Goal: Information Seeking & Learning: Learn about a topic

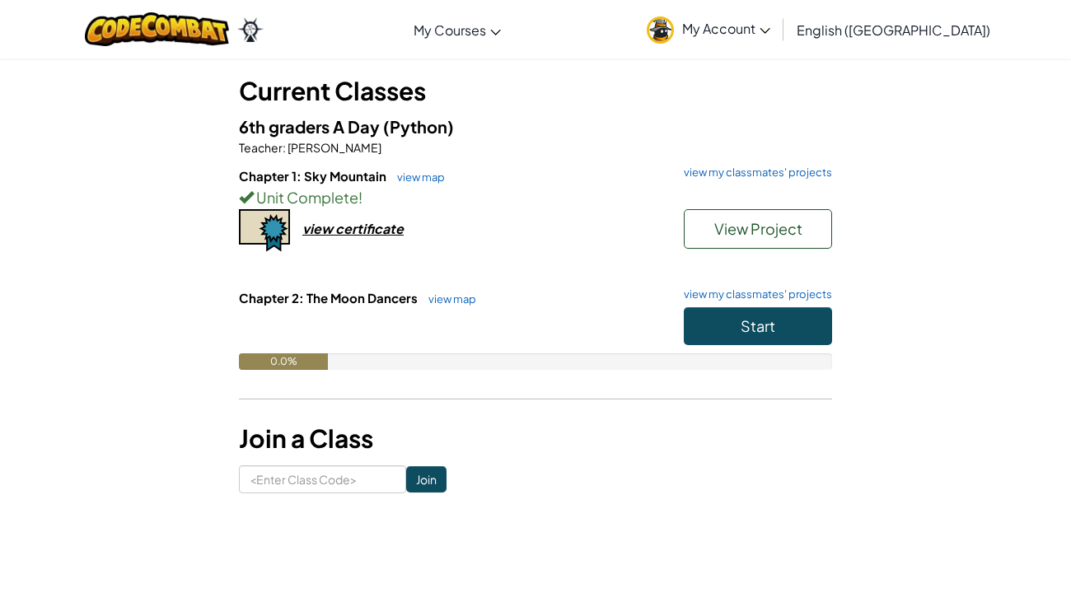
scroll to position [91, 0]
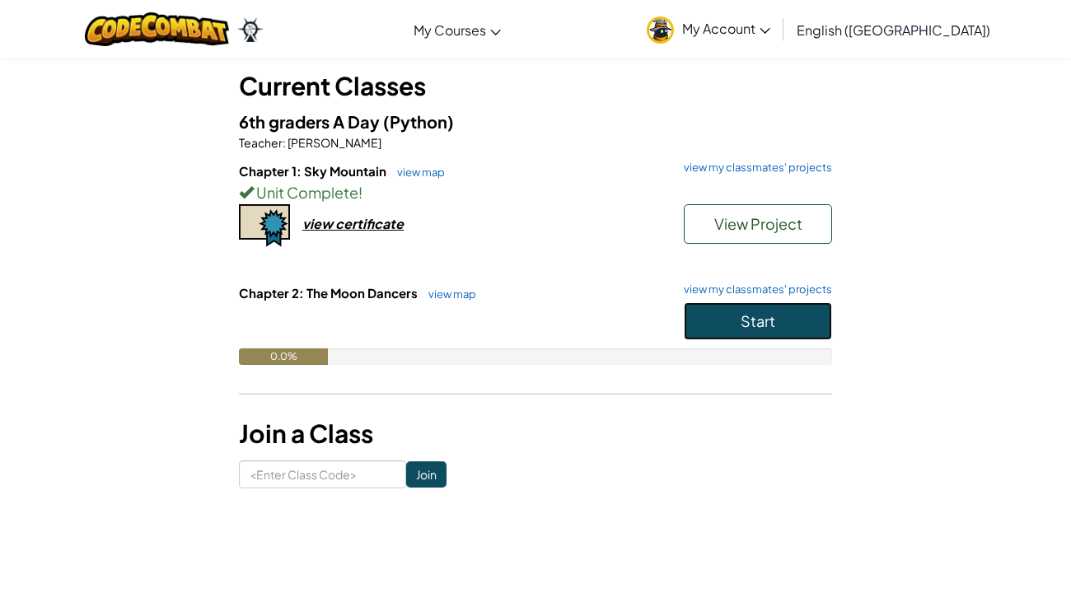
click at [739, 313] on button "Start" at bounding box center [758, 321] width 148 height 38
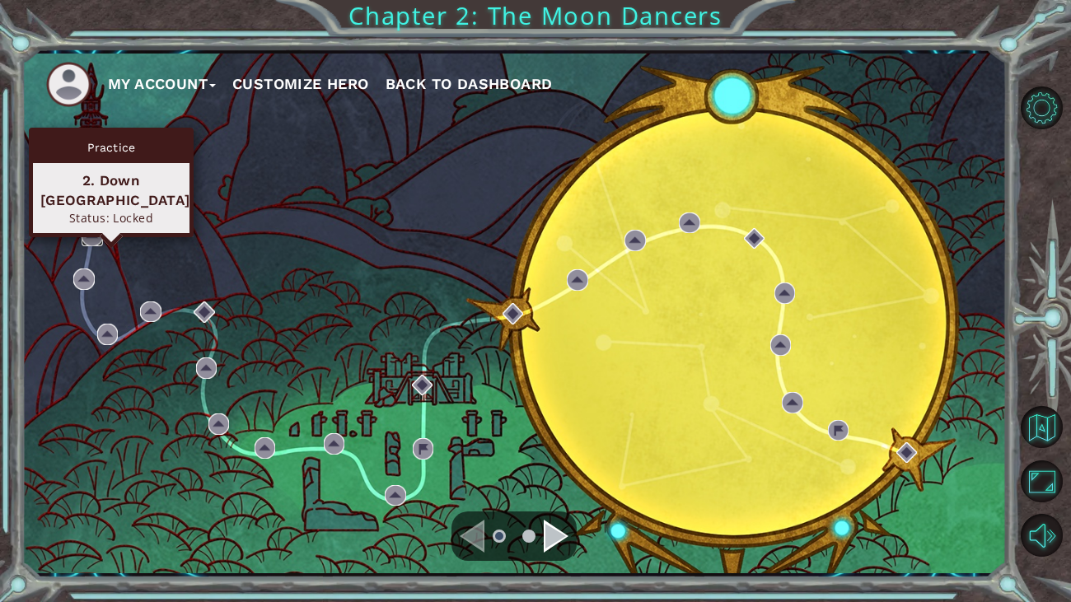
click at [96, 233] on img at bounding box center [92, 235] width 21 height 21
click at [94, 235] on img at bounding box center [92, 235] width 21 height 21
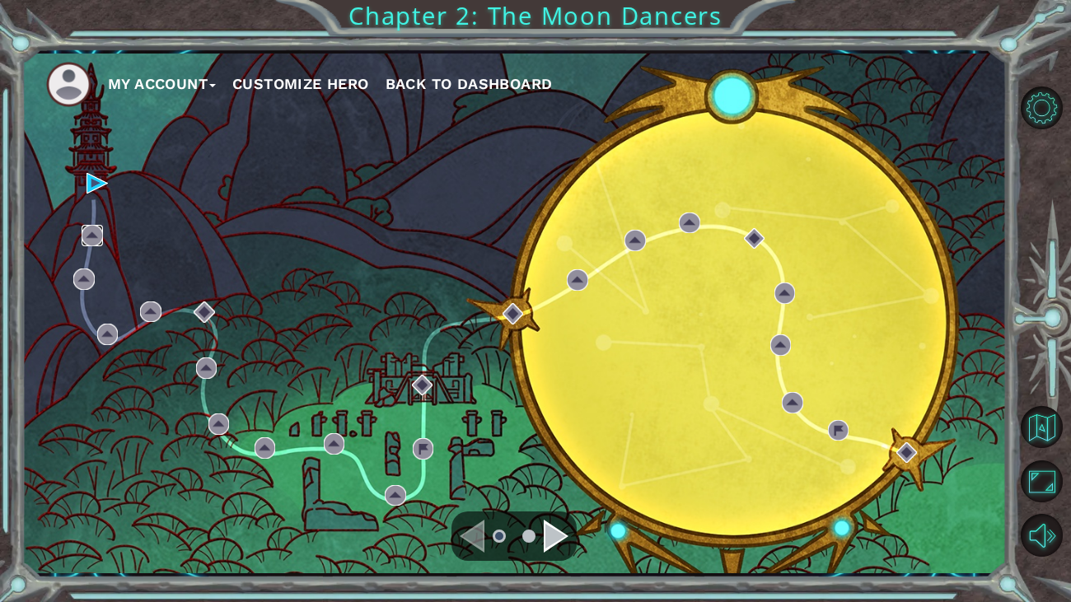
click at [96, 233] on img at bounding box center [92, 235] width 21 height 21
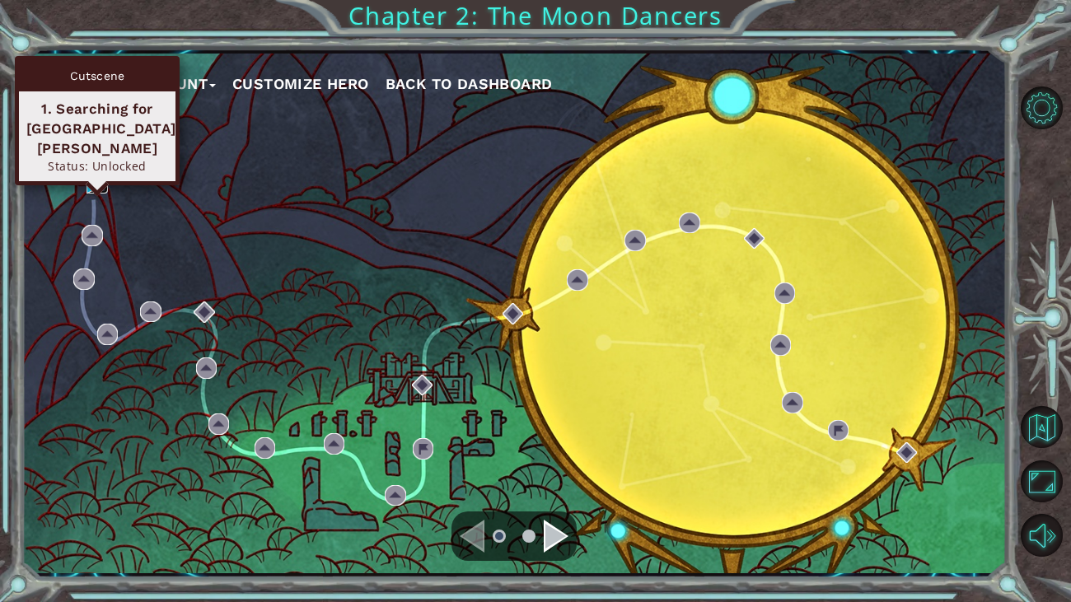
click at [95, 183] on img at bounding box center [96, 183] width 21 height 21
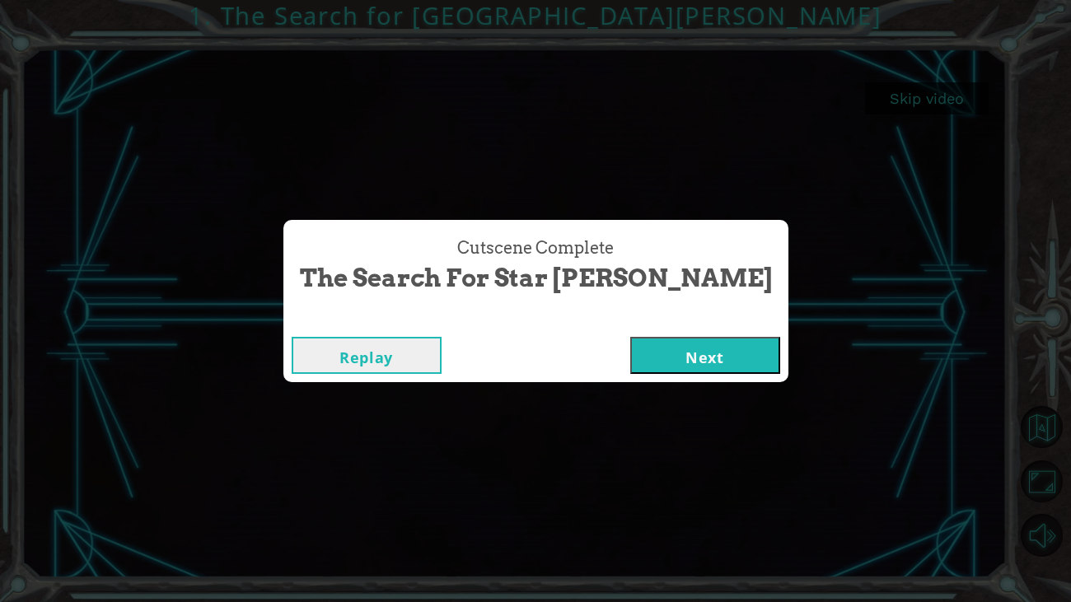
click at [686, 354] on button "Next" at bounding box center [705, 355] width 150 height 37
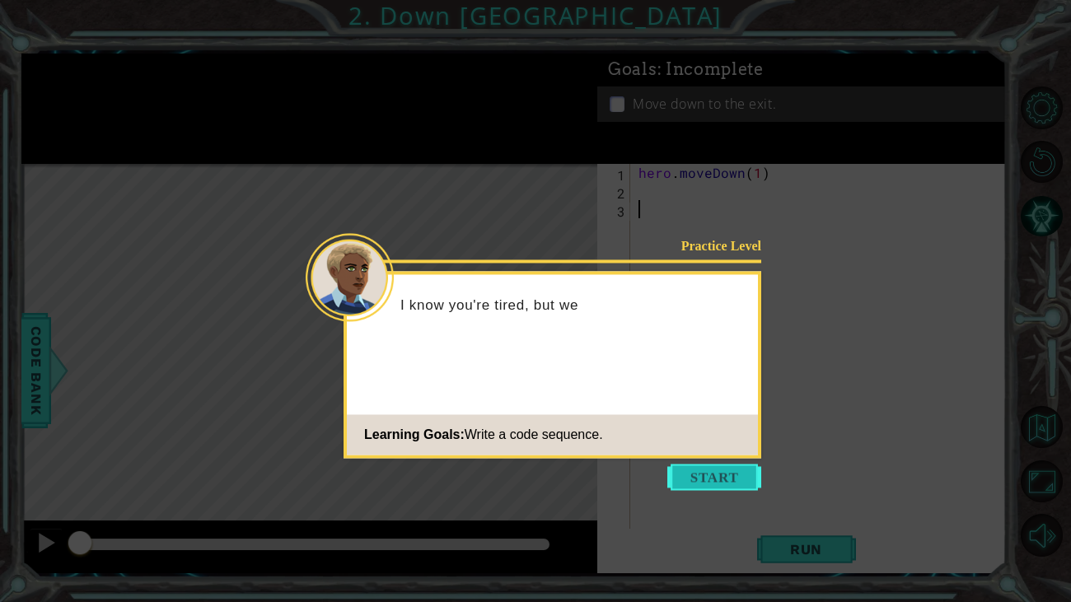
click at [734, 476] on button "Start" at bounding box center [714, 477] width 94 height 26
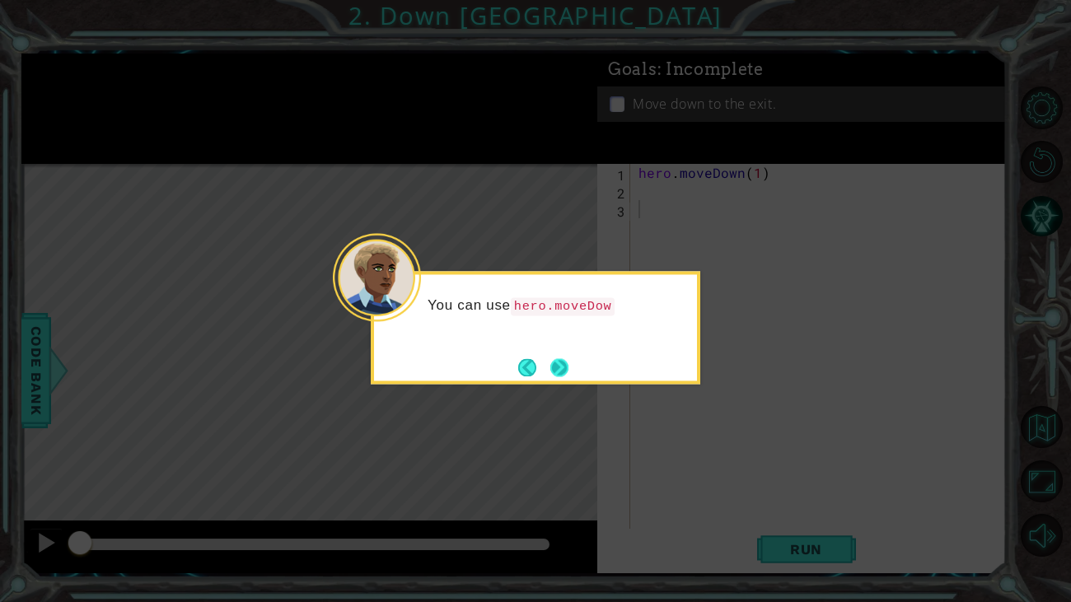
click at [562, 365] on button "Next" at bounding box center [559, 367] width 18 height 18
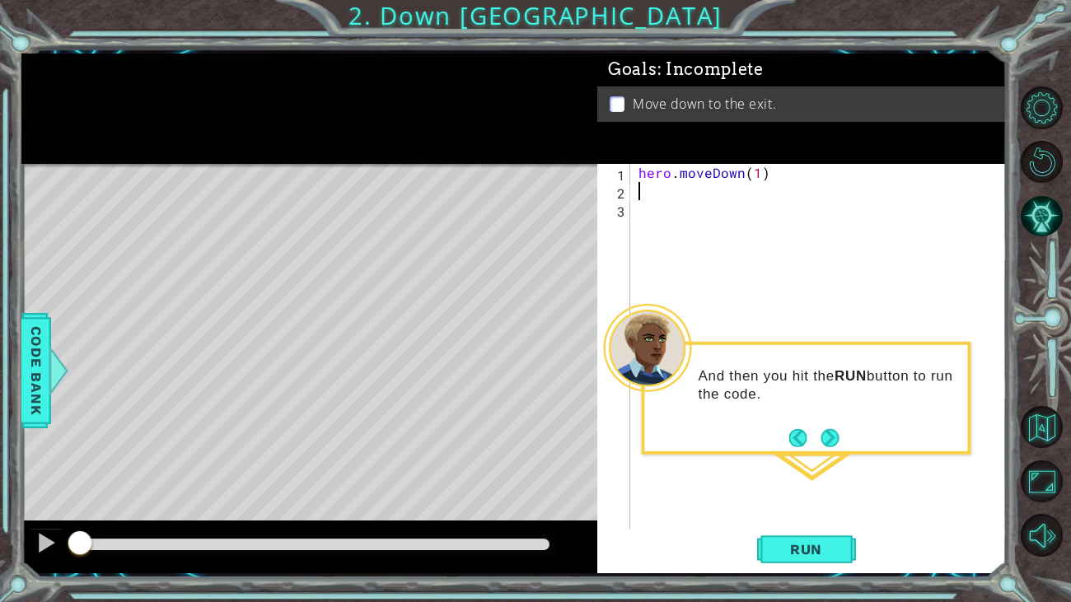
click at [657, 194] on div "hero . moveDown ( 1 )" at bounding box center [823, 372] width 376 height 417
click at [835, 431] on button "Next" at bounding box center [829, 438] width 18 height 18
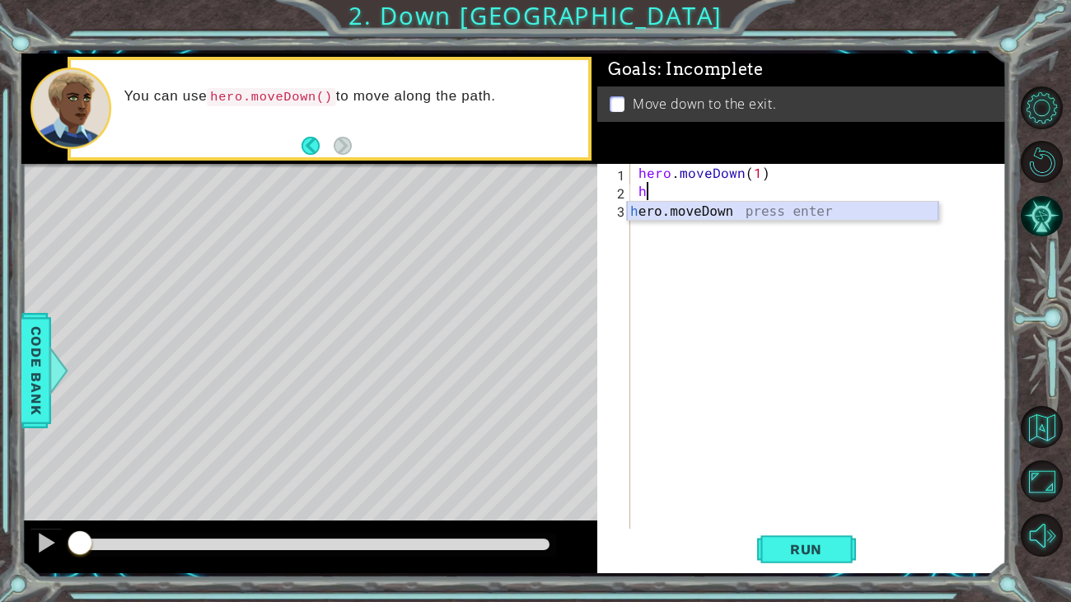
click at [722, 210] on div "h ero.moveDown press enter" at bounding box center [782, 231] width 311 height 59
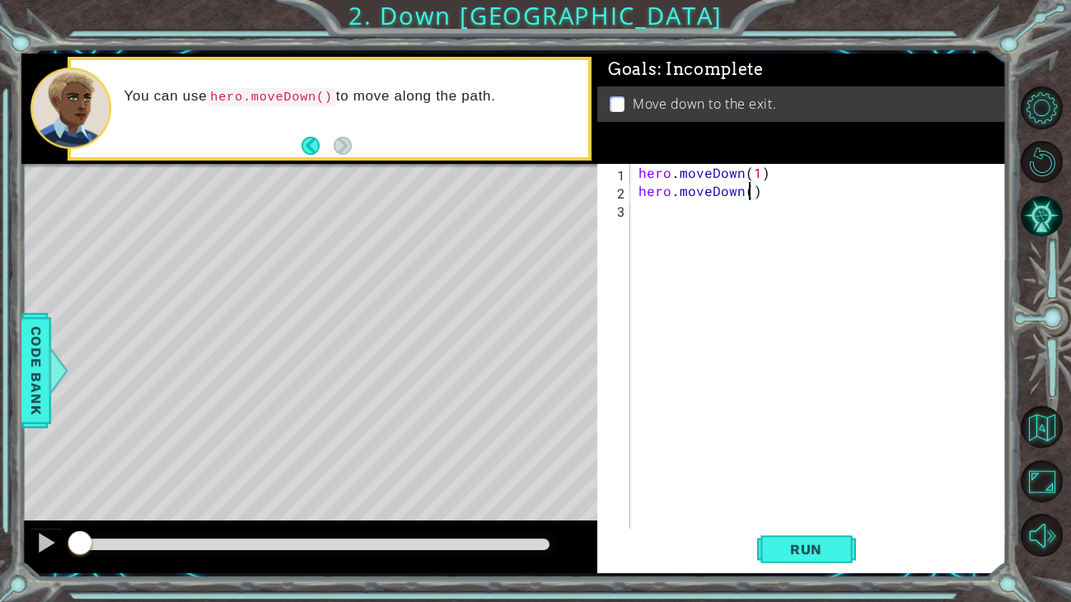
type textarea "hero.moveDown(2)"
click at [830, 538] on button "Run" at bounding box center [806, 549] width 99 height 41
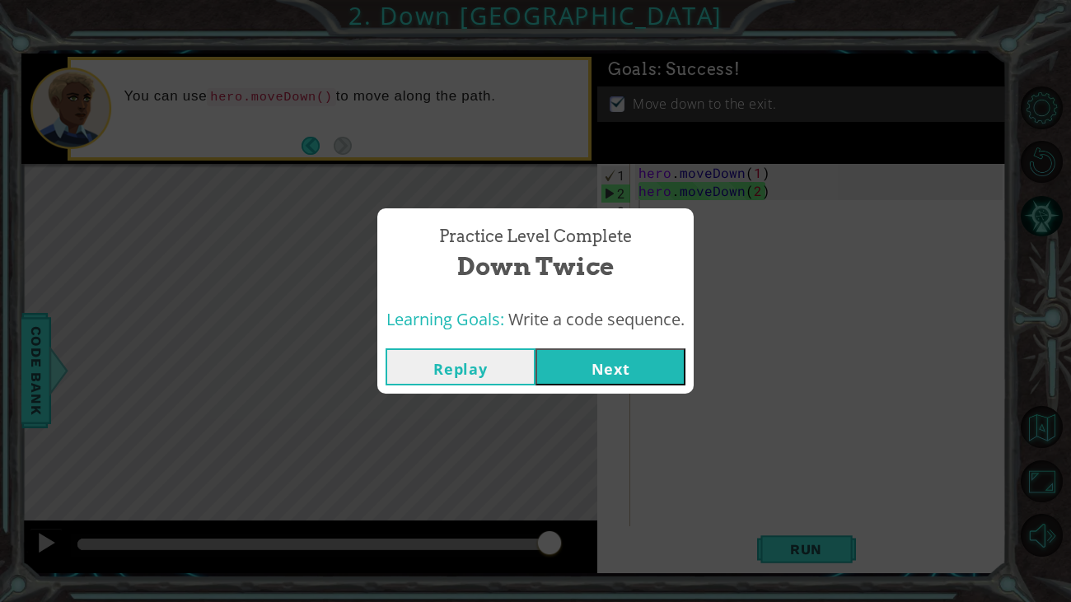
click at [673, 357] on button "Next" at bounding box center [610, 366] width 150 height 37
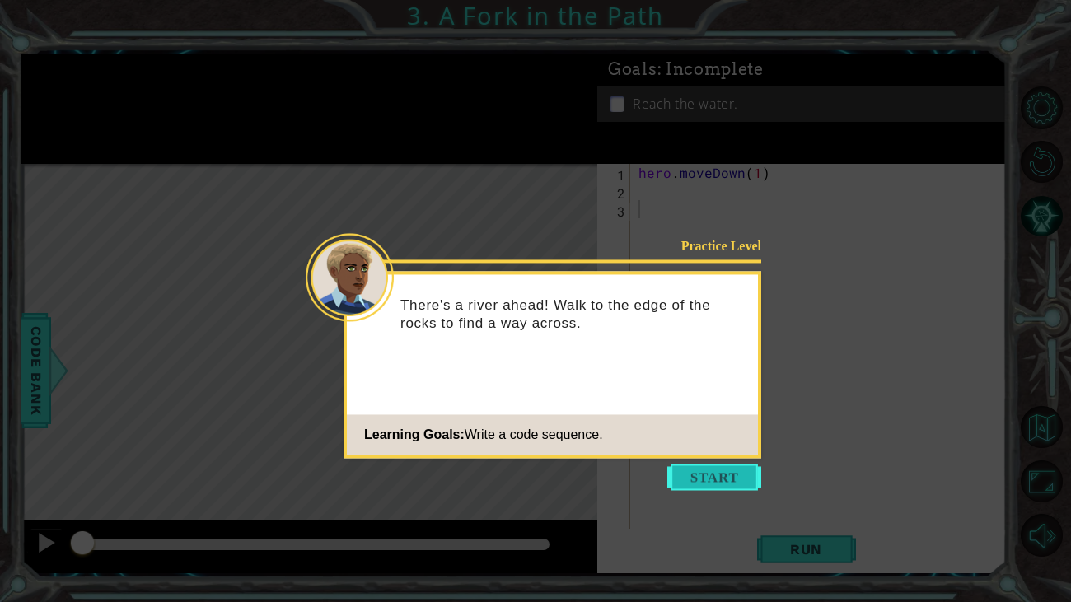
click at [723, 469] on button "Start" at bounding box center [714, 477] width 94 height 26
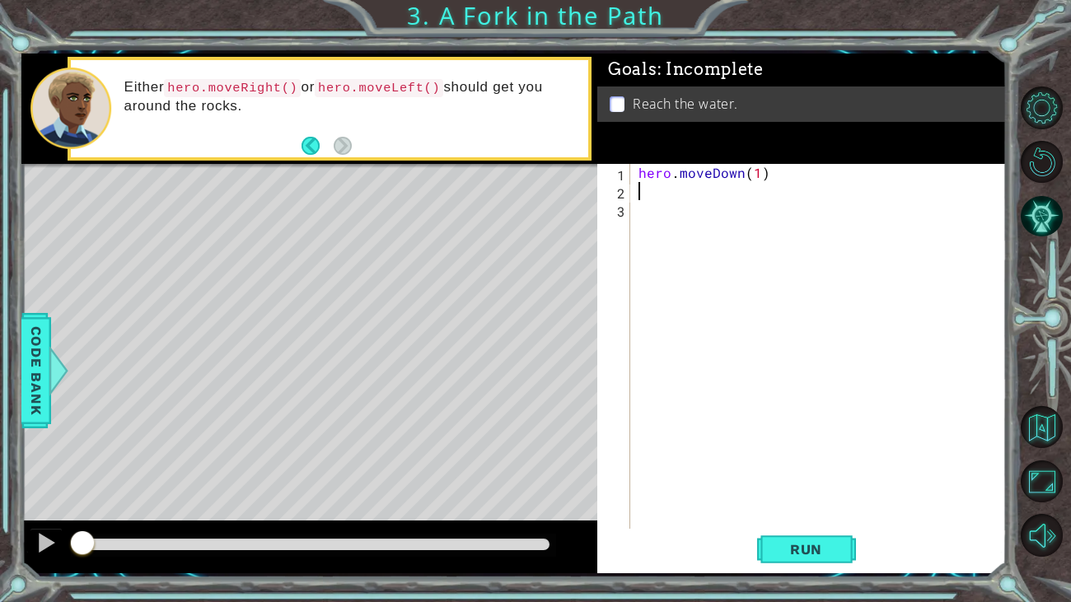
click at [641, 188] on div "hero . moveDown ( 1 )" at bounding box center [823, 372] width 376 height 417
click at [775, 172] on div "hero . moveDown ( 1 )" at bounding box center [823, 372] width 376 height 417
type textarea "hero.moveDown(1)"
click at [787, 544] on span "Run" at bounding box center [805, 549] width 65 height 16
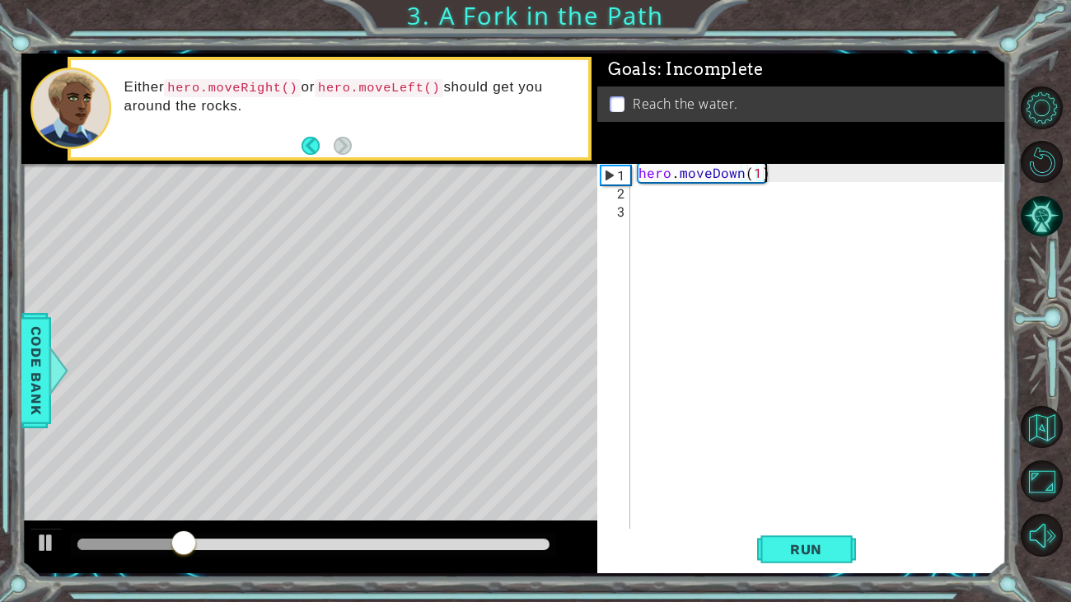
click at [646, 201] on div "hero . moveDown ( 1 )" at bounding box center [823, 372] width 376 height 417
click at [644, 194] on div "hero . moveDown ( 1 )" at bounding box center [823, 372] width 376 height 417
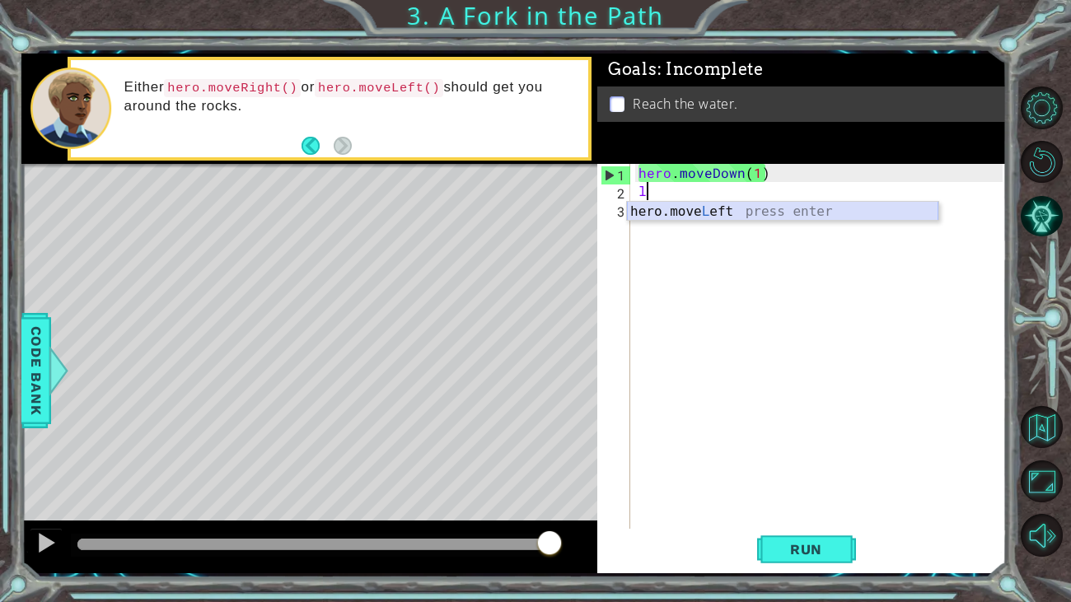
click at [720, 207] on div "hero.move L eft press enter" at bounding box center [782, 231] width 311 height 59
type textarea "hero.moveLeft(1)"
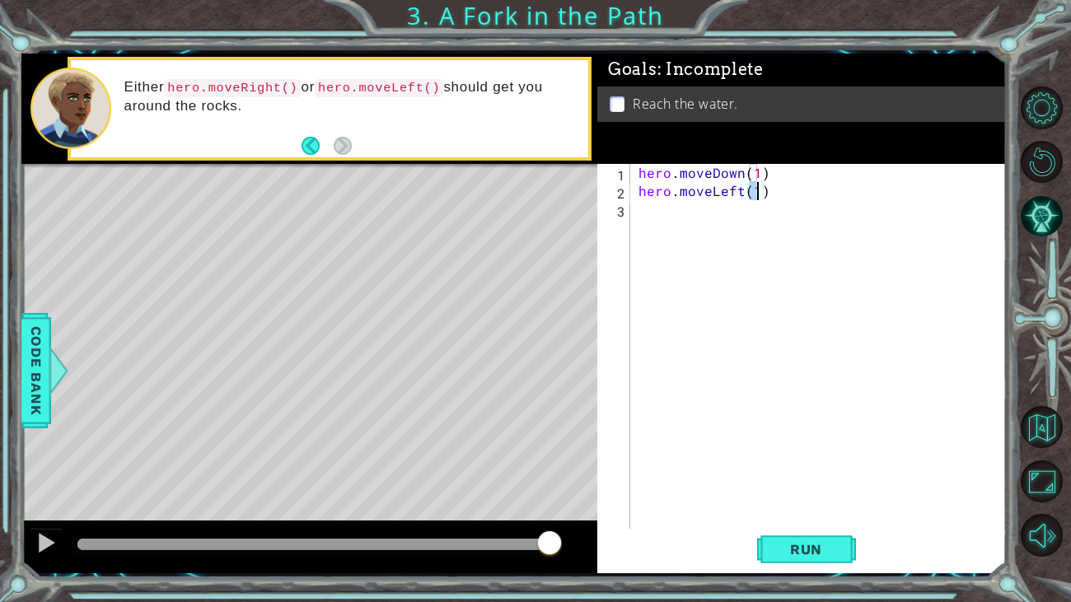
click at [678, 212] on div "hero . moveDown ( 1 ) hero . moveLeft ( 1 )" at bounding box center [823, 372] width 376 height 417
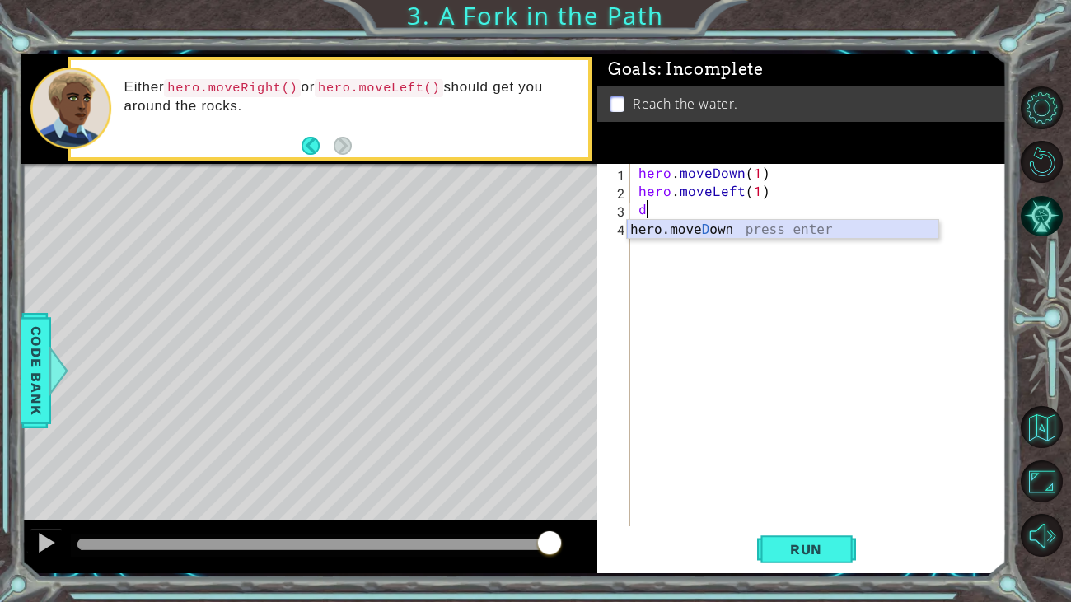
click at [704, 226] on div "hero.move D own press enter" at bounding box center [782, 249] width 311 height 59
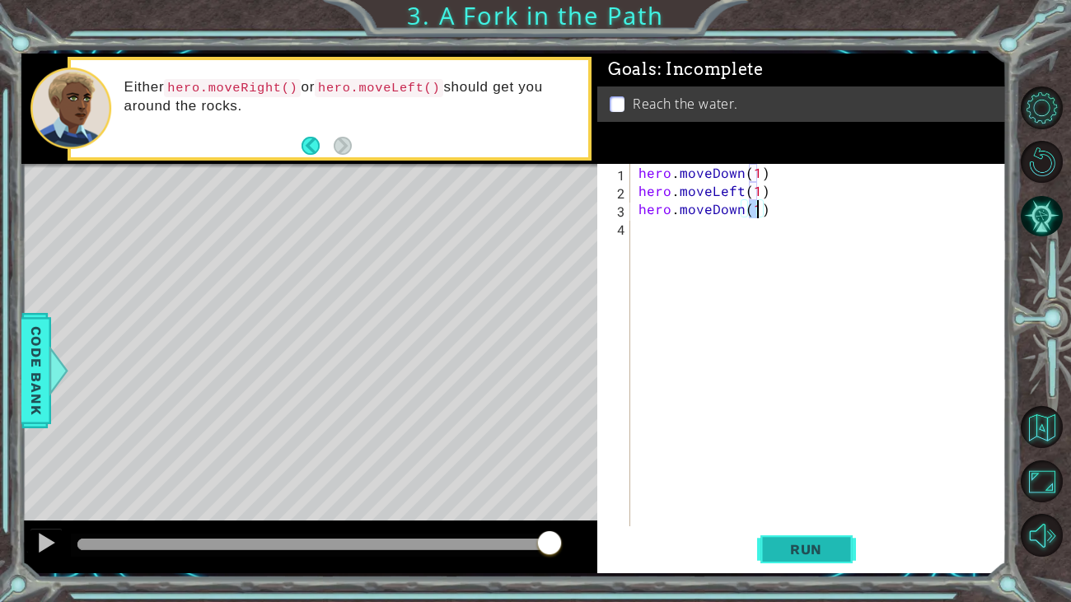
type textarea "hero.moveDown(1)"
click at [810, 549] on span "Run" at bounding box center [805, 549] width 65 height 16
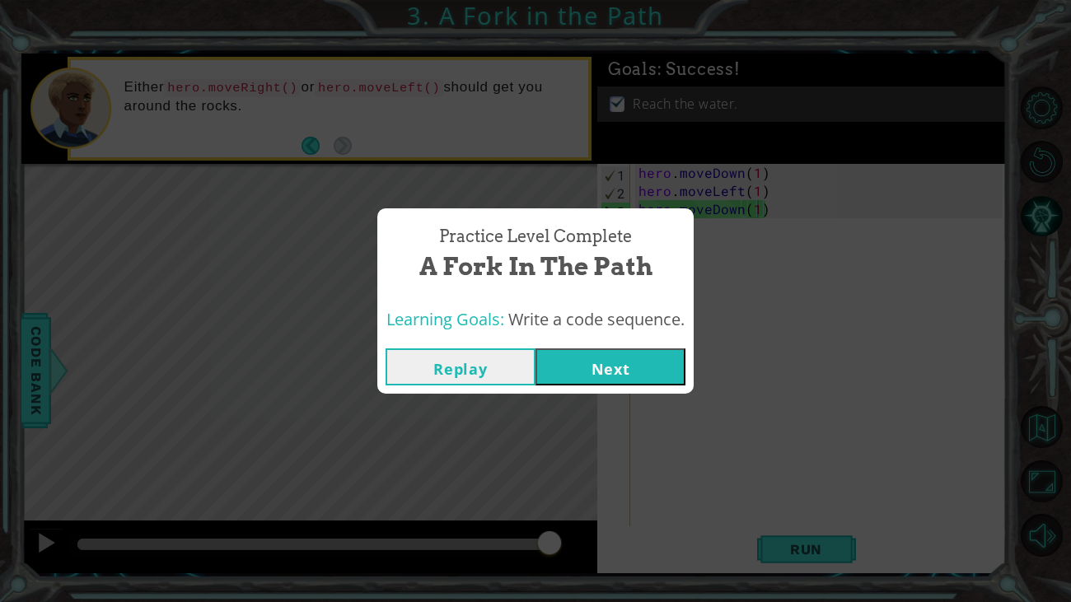
click at [640, 380] on button "Next" at bounding box center [610, 366] width 150 height 37
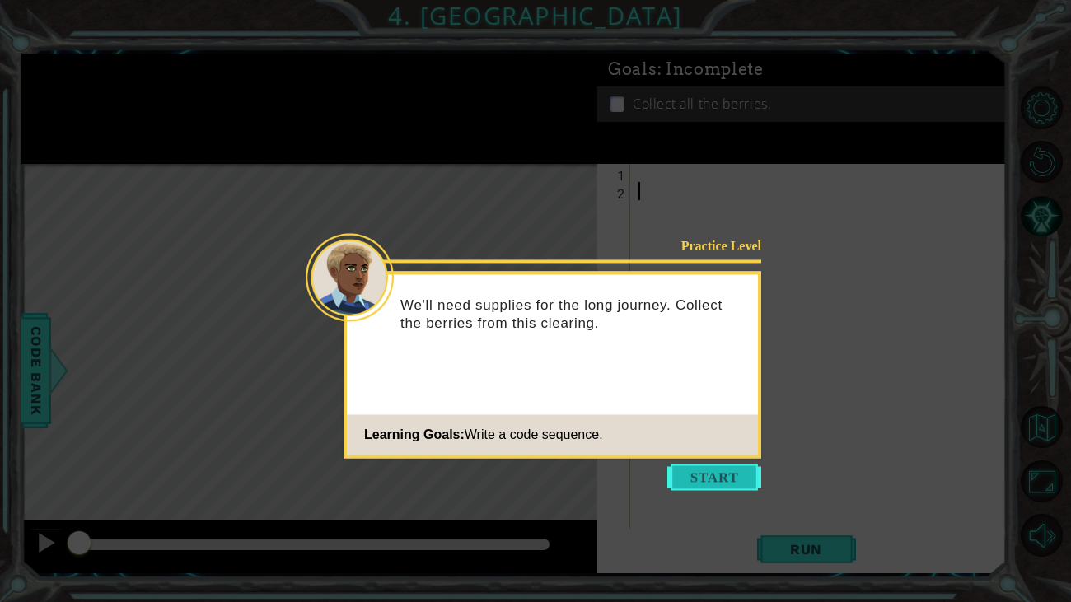
click at [702, 472] on button "Start" at bounding box center [714, 477] width 94 height 26
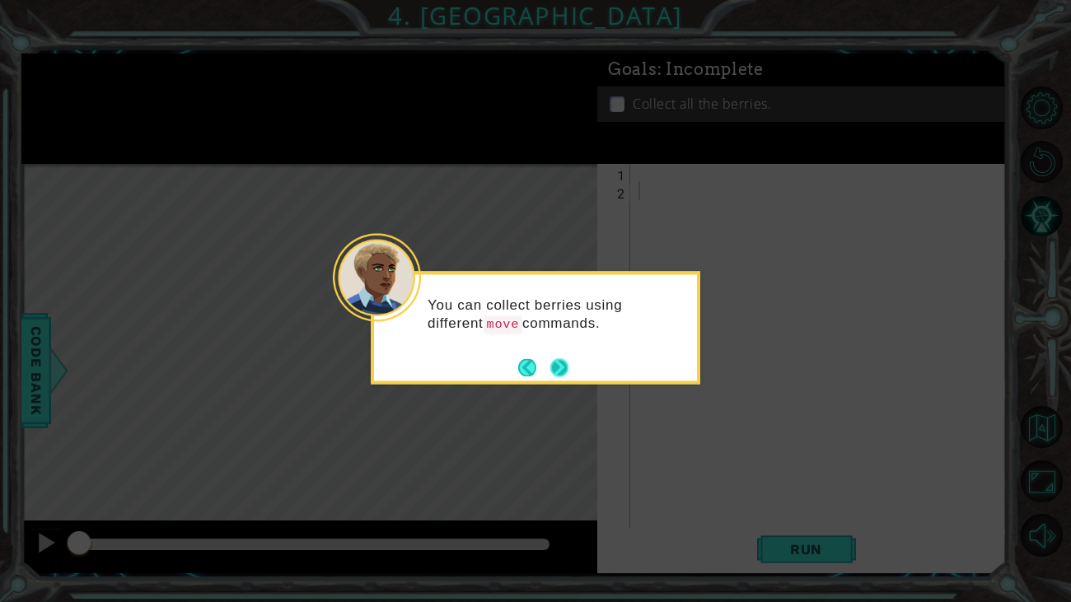
click at [567, 371] on button "Next" at bounding box center [559, 367] width 18 height 18
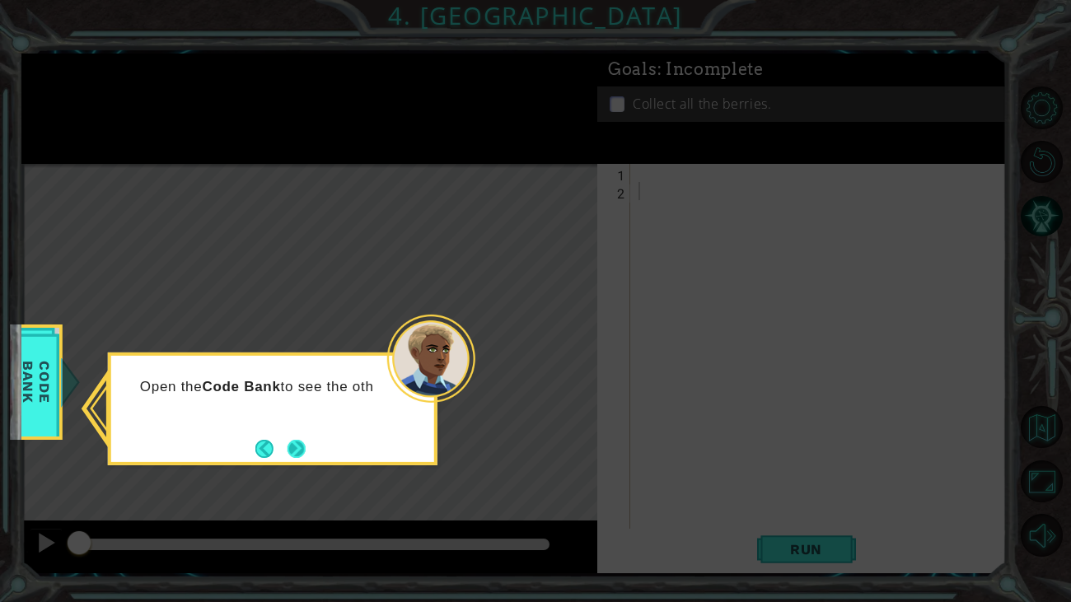
click at [306, 446] on button "Next" at bounding box center [296, 449] width 18 height 18
click at [297, 450] on button "Next" at bounding box center [296, 449] width 18 height 18
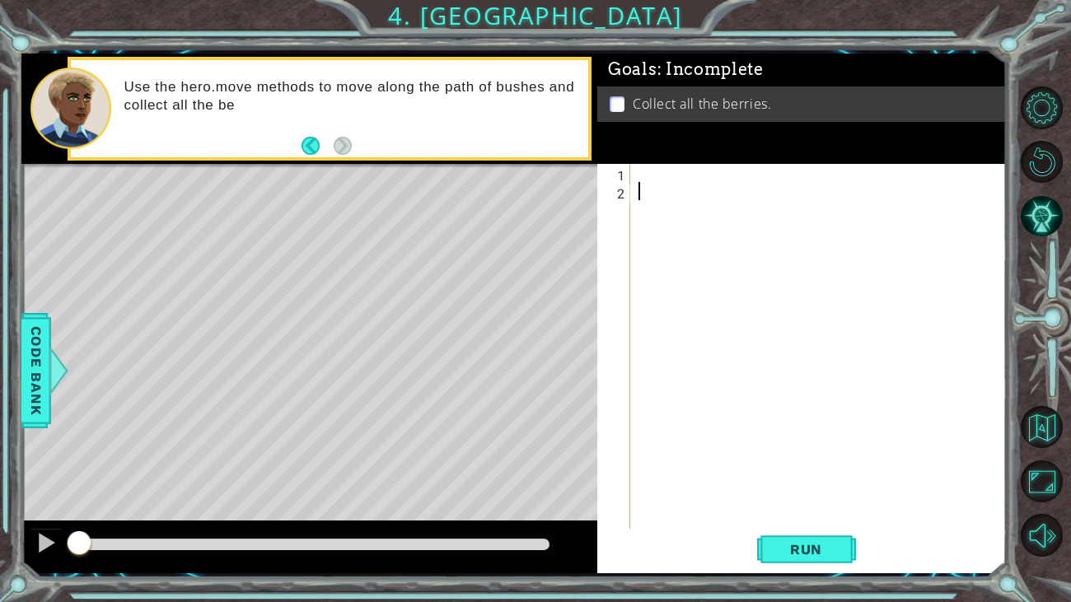
click at [646, 169] on div at bounding box center [823, 372] width 376 height 417
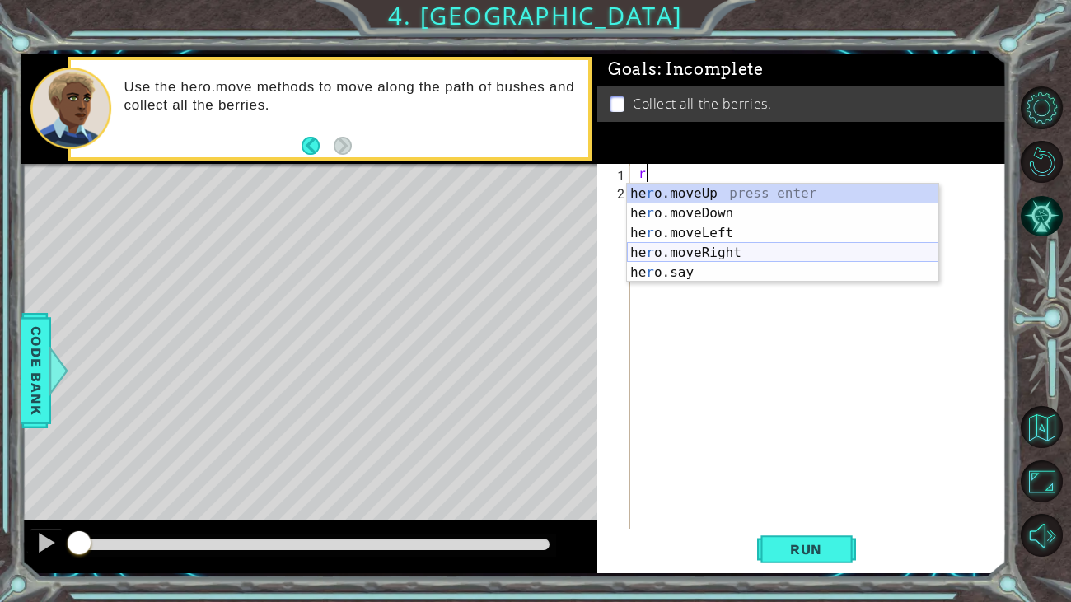
click at [726, 254] on div "he r o.moveUp press enter he r o.moveDown press enter he r o.moveLeft press ent…" at bounding box center [782, 253] width 311 height 138
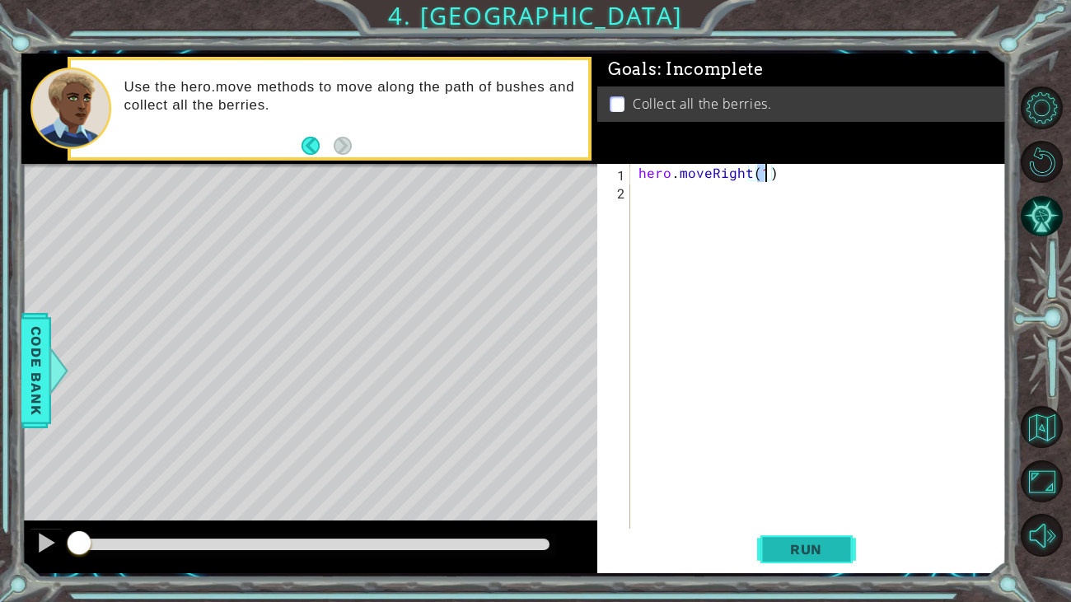
click at [824, 555] on span "Run" at bounding box center [805, 549] width 65 height 16
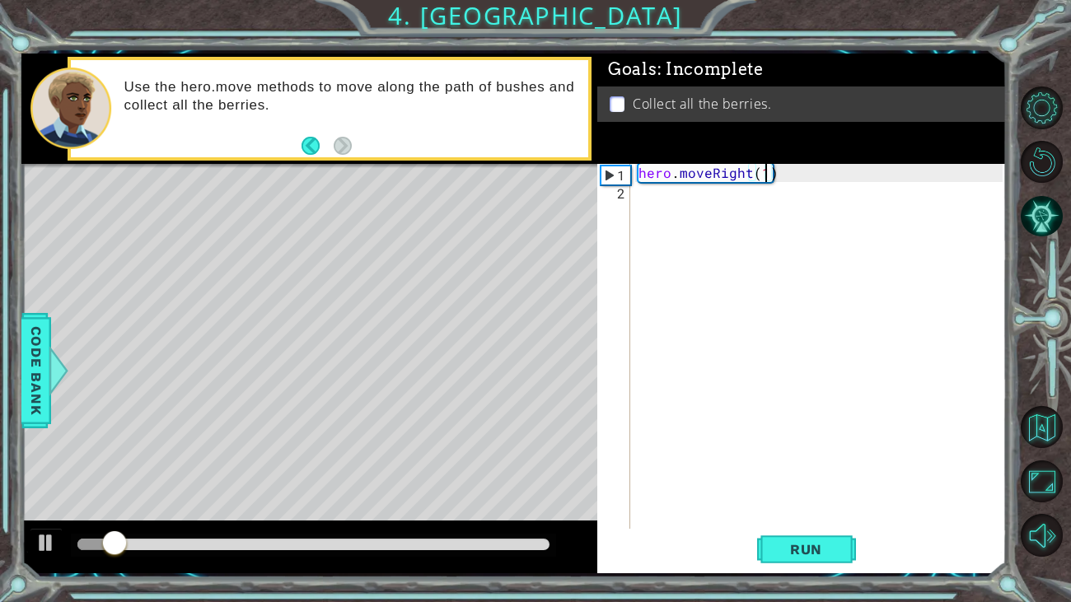
click at [800, 174] on div "hero . moveRight ( 1 )" at bounding box center [823, 372] width 376 height 417
click at [780, 176] on div "hero . moveRight ( 1 )" at bounding box center [823, 372] width 376 height 417
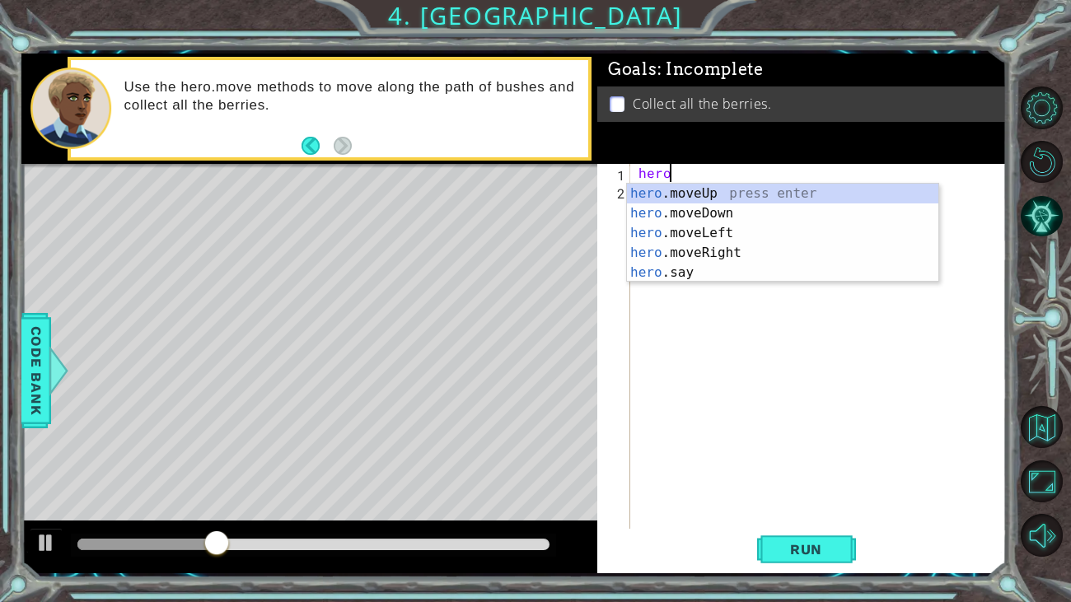
type textarea "h"
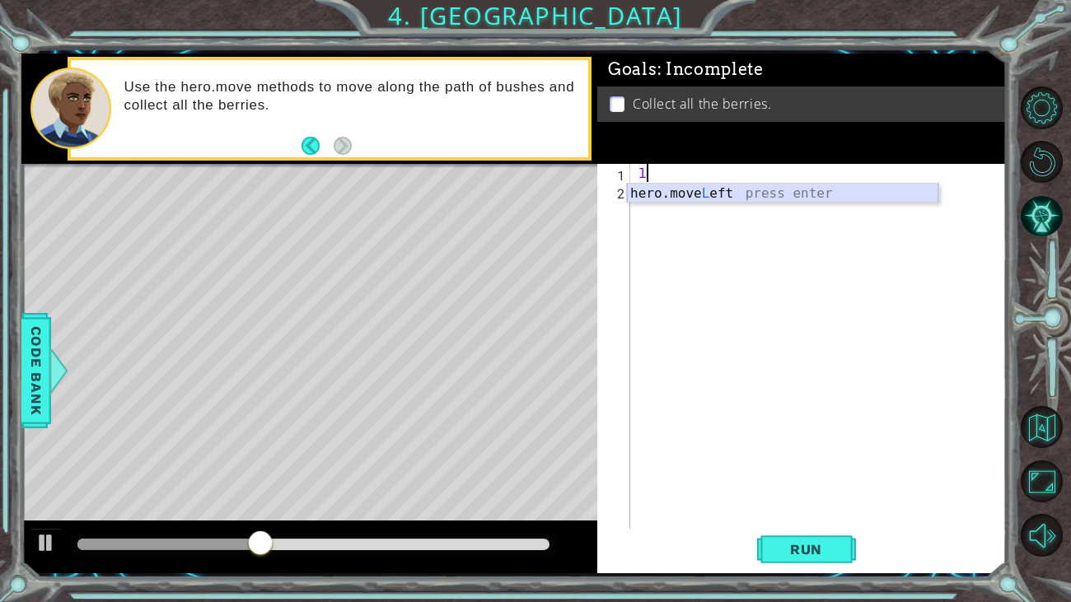
click at [731, 188] on div "hero.move L eft press enter" at bounding box center [782, 213] width 311 height 59
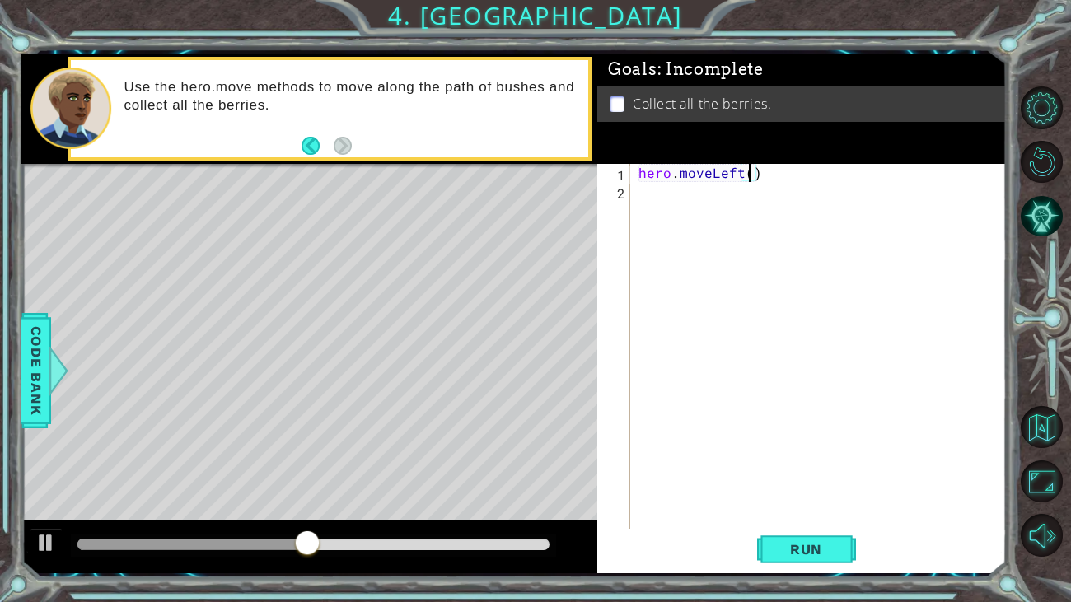
type textarea "hero.moveLeft(2)"
click at [838, 545] on span "Run" at bounding box center [805, 549] width 65 height 16
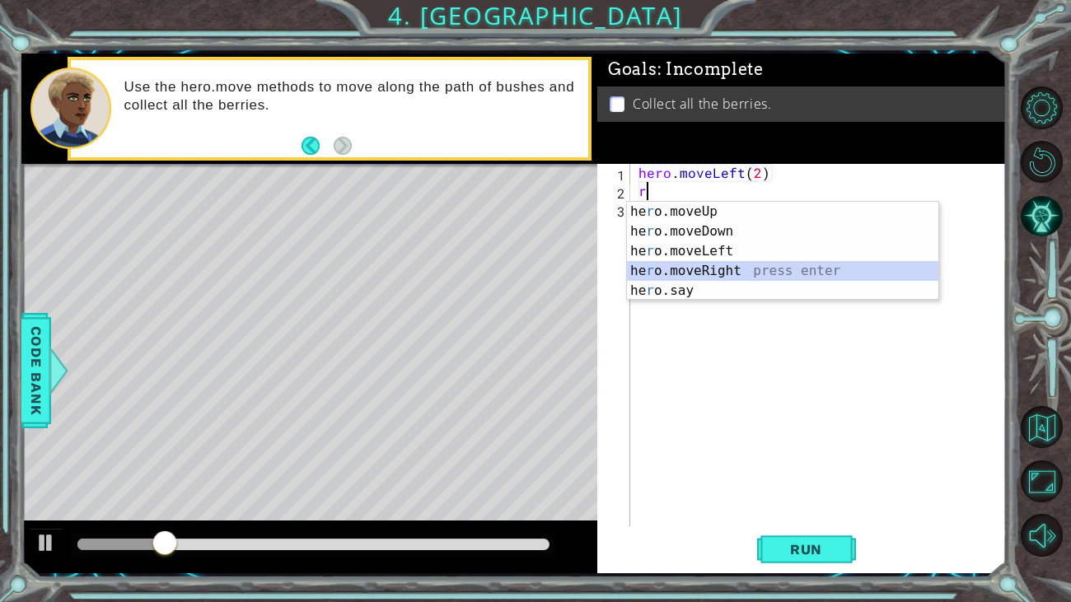
click at [708, 266] on div "he r o.moveUp press enter he r o.moveDown press enter he r o.moveLeft press ent…" at bounding box center [782, 271] width 311 height 138
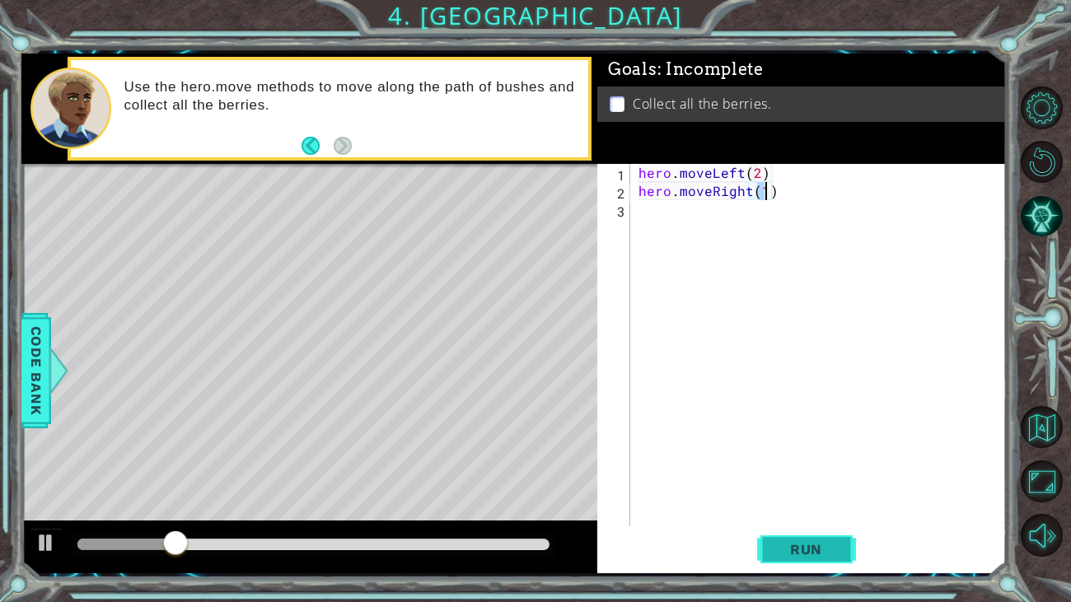
type textarea "hero.moveRight(1)"
click at [829, 554] on span "Run" at bounding box center [805, 549] width 65 height 16
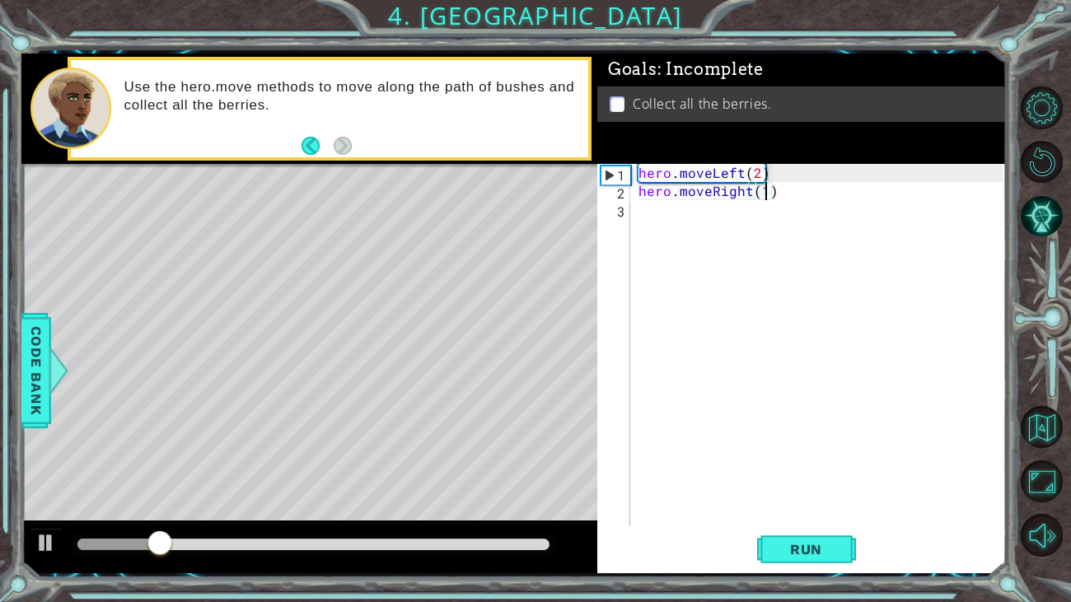
click at [651, 211] on div "hero . moveLeft ( 2 ) hero . moveRight ( 1 )" at bounding box center [823, 363] width 376 height 399
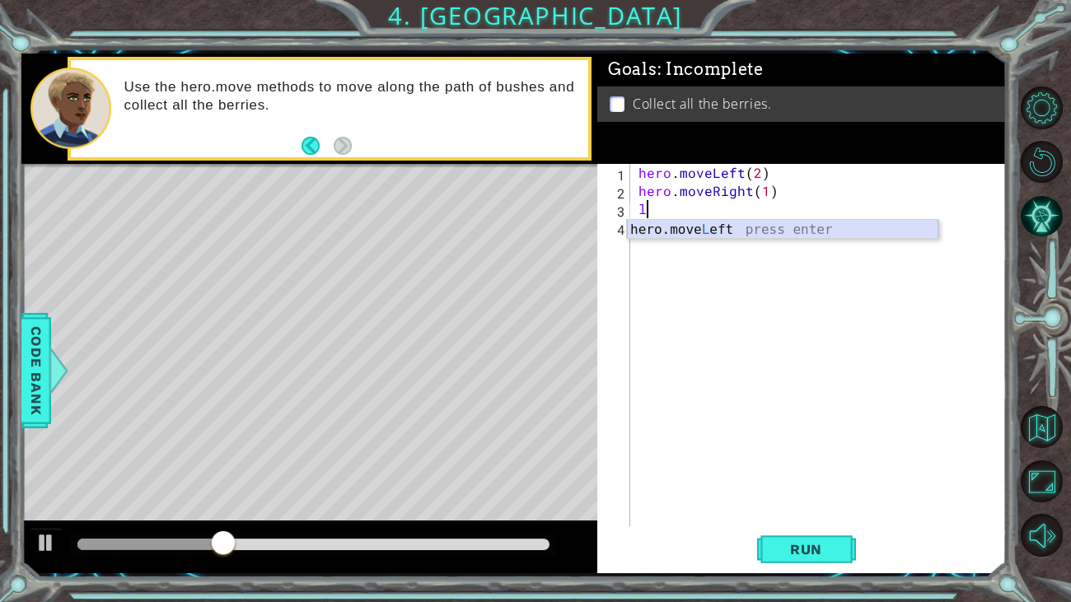
click at [694, 229] on div "hero.move L eft press enter" at bounding box center [782, 249] width 311 height 59
type textarea "hero.moveLeft(1)"
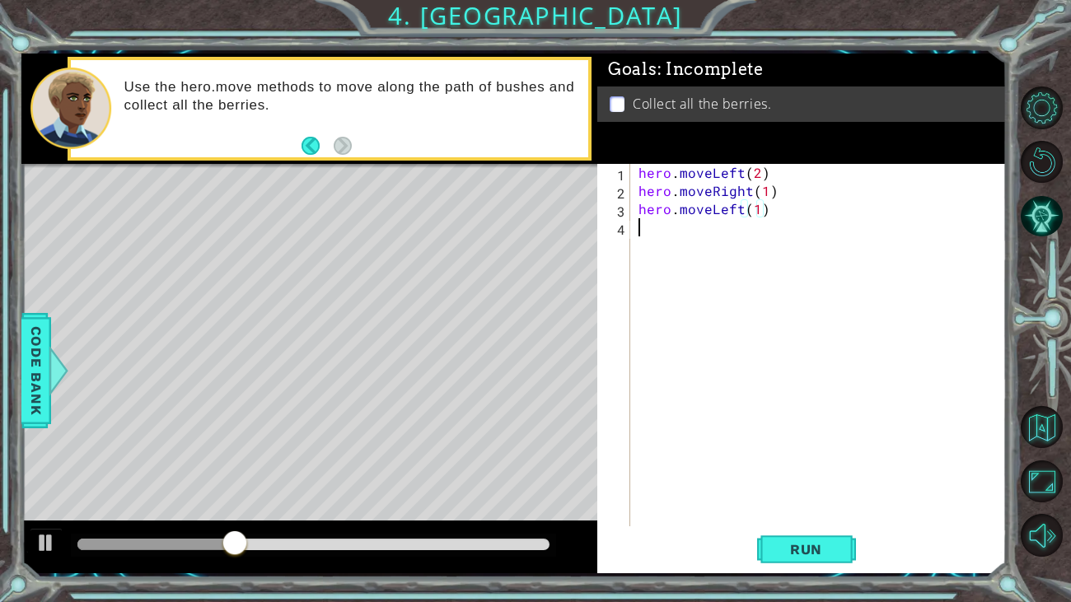
click at [660, 226] on div "hero . moveLeft ( 2 ) hero . moveRight ( 1 ) hero . moveLeft ( 1 )" at bounding box center [823, 363] width 376 height 399
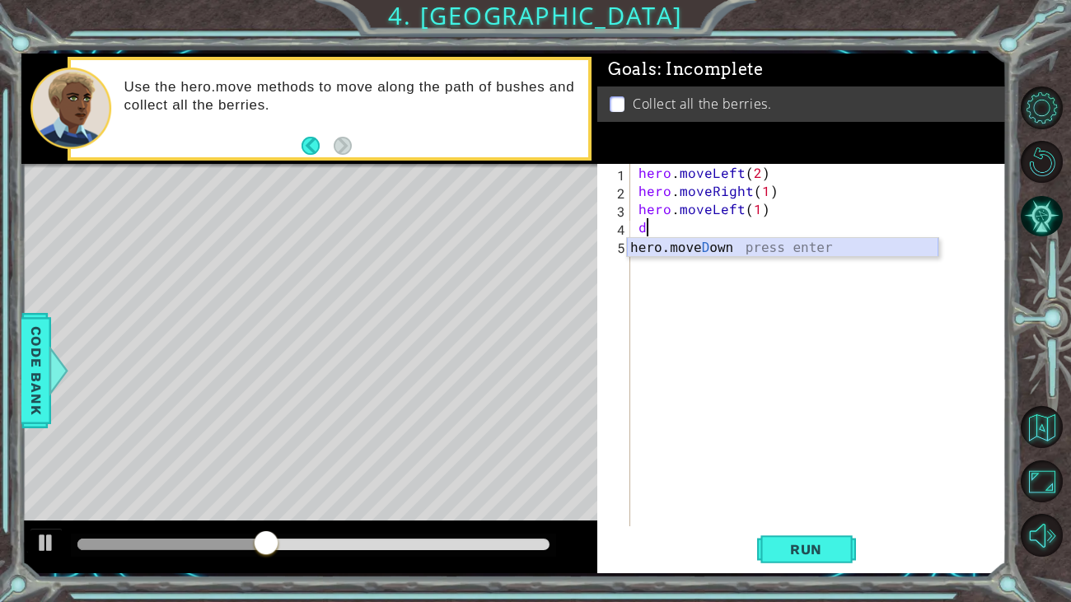
click at [713, 245] on div "hero.move D own press enter" at bounding box center [782, 267] width 311 height 59
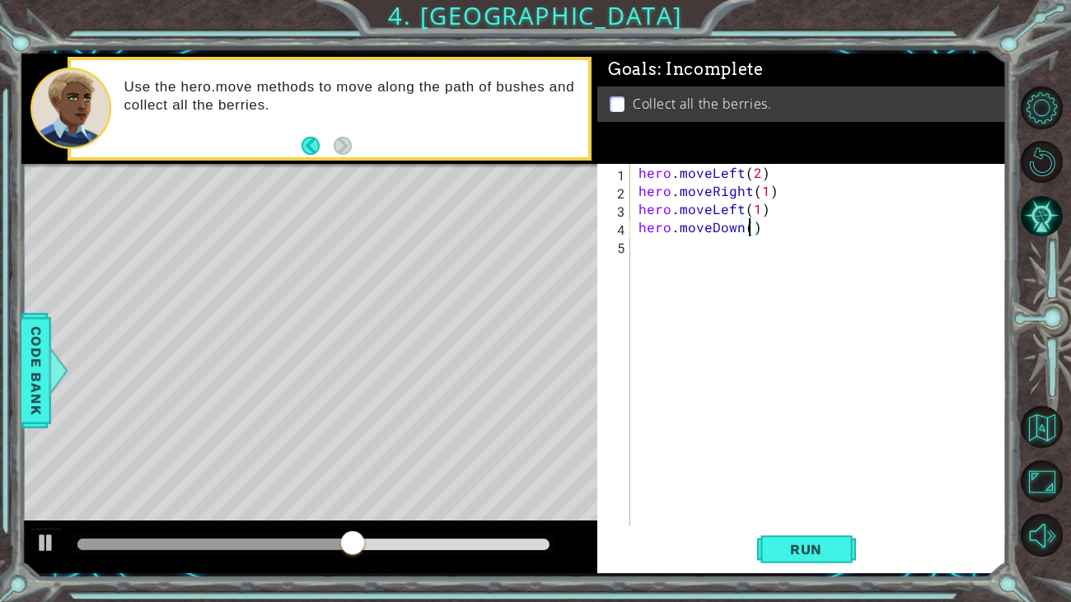
type textarea "hero.moveDown(2)"
click at [644, 246] on div "hero . moveLeft ( 2 ) hero . moveRight ( 1 ) hero . moveLeft ( 1 ) hero . moveD…" at bounding box center [823, 363] width 376 height 399
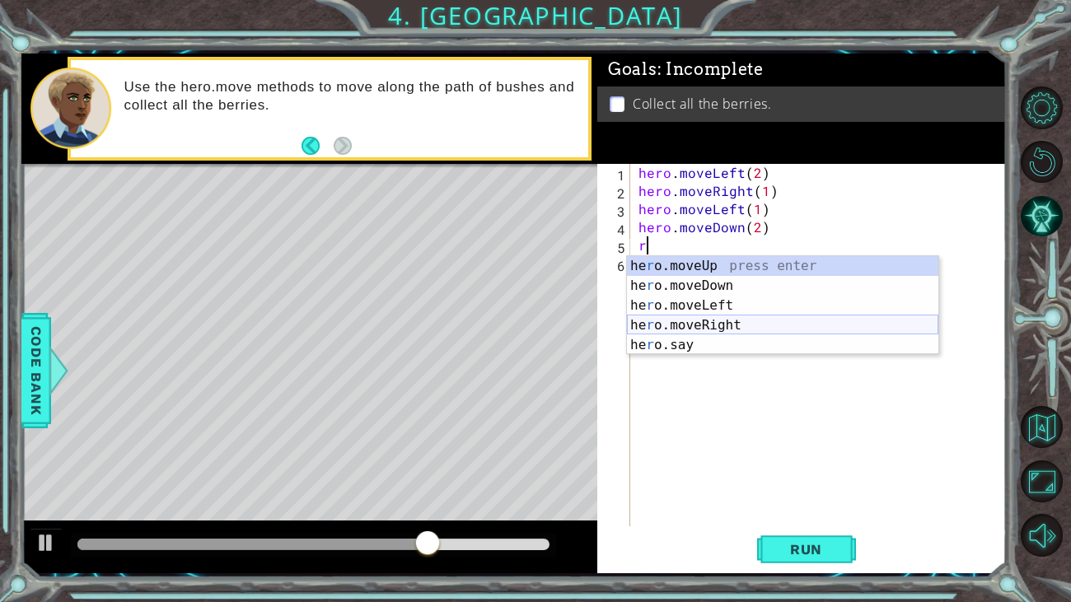
click at [718, 324] on div "he r o.moveUp press enter he r o.moveDown press enter he r o.moveLeft press ent…" at bounding box center [782, 325] width 311 height 138
type textarea "hero.moveRight(1)"
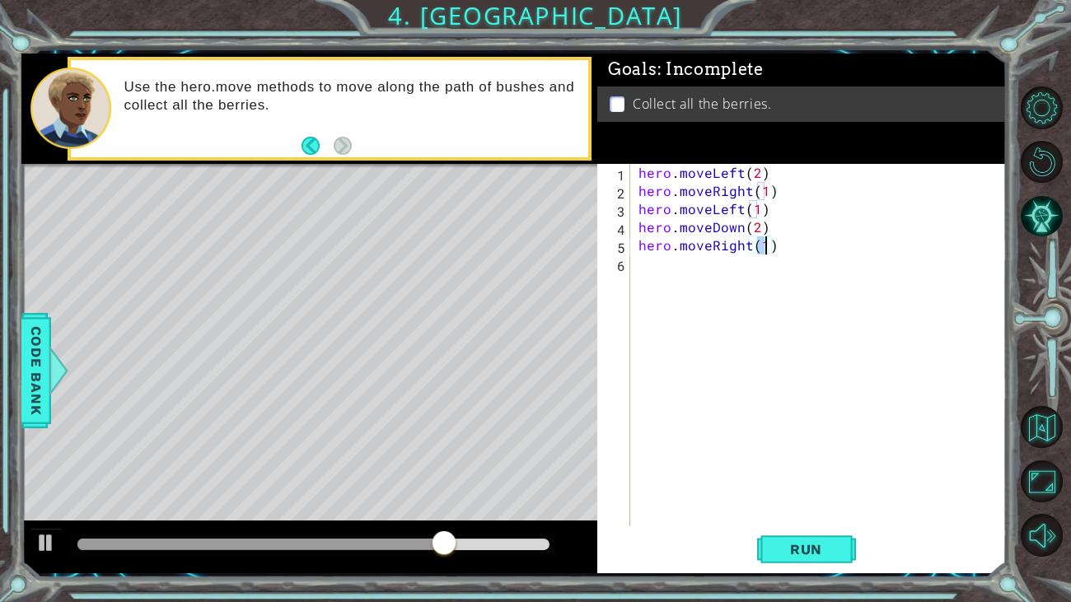
click at [656, 268] on div "hero . moveLeft ( 2 ) hero . moveRight ( 1 ) hero . moveLeft ( 1 ) hero . moveD…" at bounding box center [823, 363] width 376 height 399
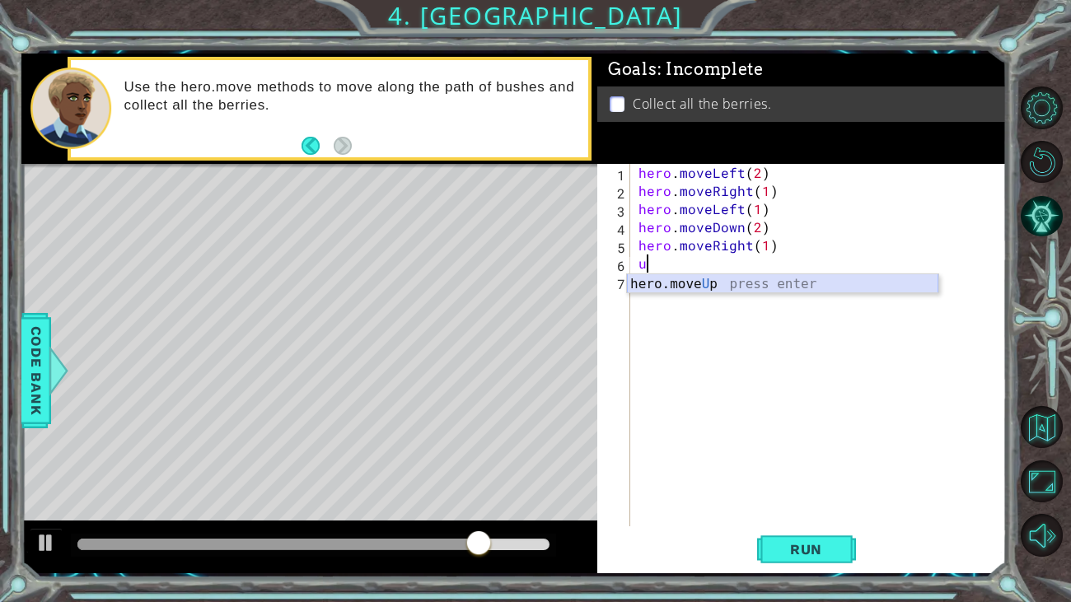
click at [672, 280] on div "hero.move U p press enter" at bounding box center [782, 303] width 311 height 59
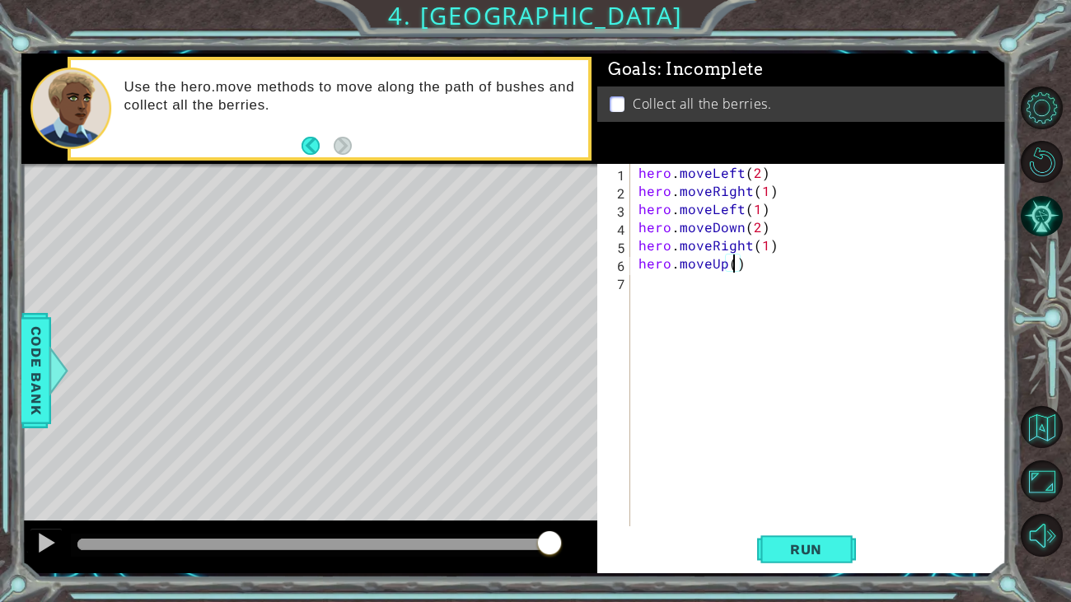
type textarea "hero.moveUp(2)"
click at [834, 558] on button "Run" at bounding box center [806, 549] width 99 height 41
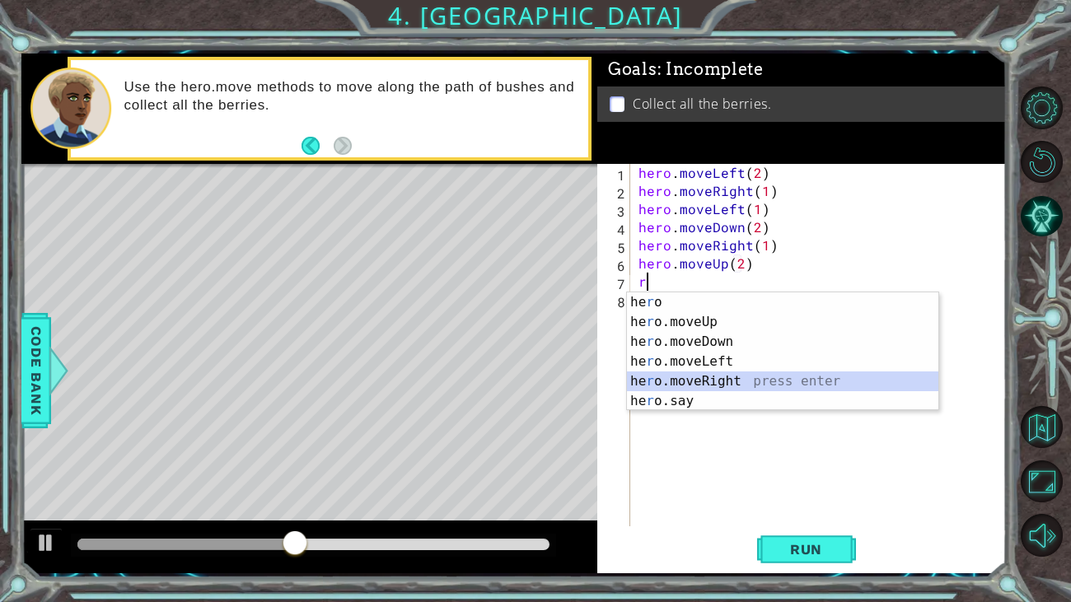
click at [698, 383] on div "he r o press enter he r o.moveUp press enter he r o.moveDown press enter he r o…" at bounding box center [782, 371] width 311 height 158
type textarea "hero.moveRight(1)"
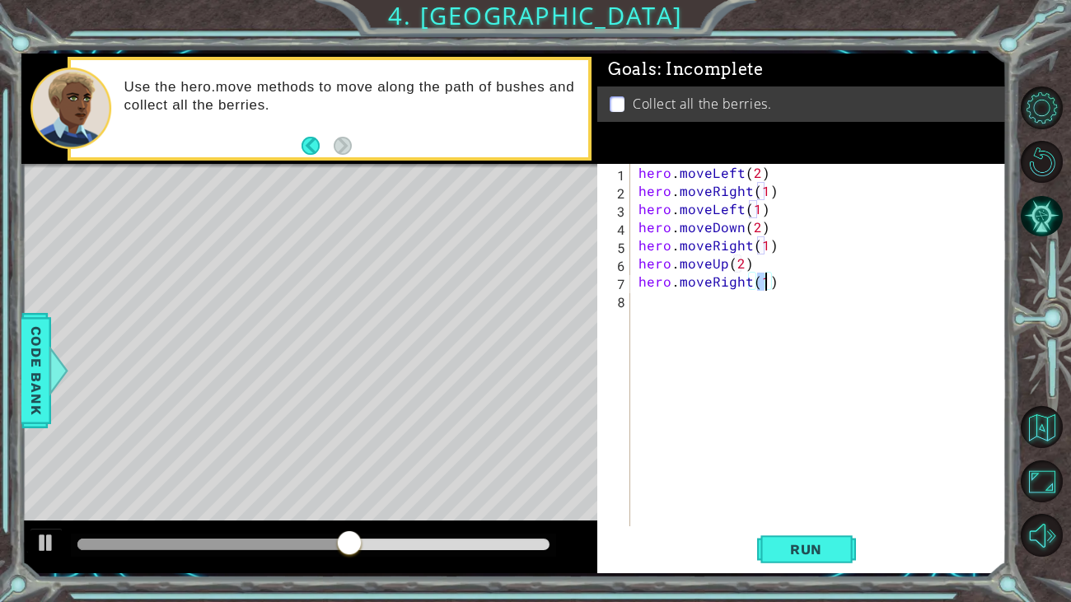
click at [649, 303] on div "hero . moveLeft ( 2 ) hero . moveRight ( 1 ) hero . moveLeft ( 1 ) hero . moveD…" at bounding box center [823, 363] width 376 height 399
type textarea "j"
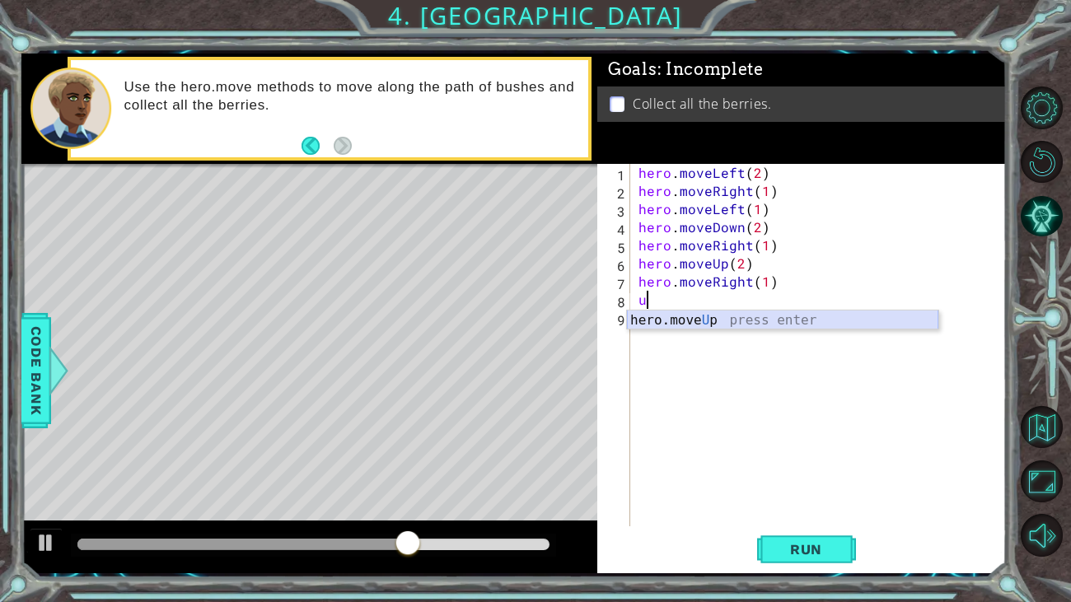
click at [684, 315] on div "hero.move U p press enter" at bounding box center [782, 339] width 311 height 59
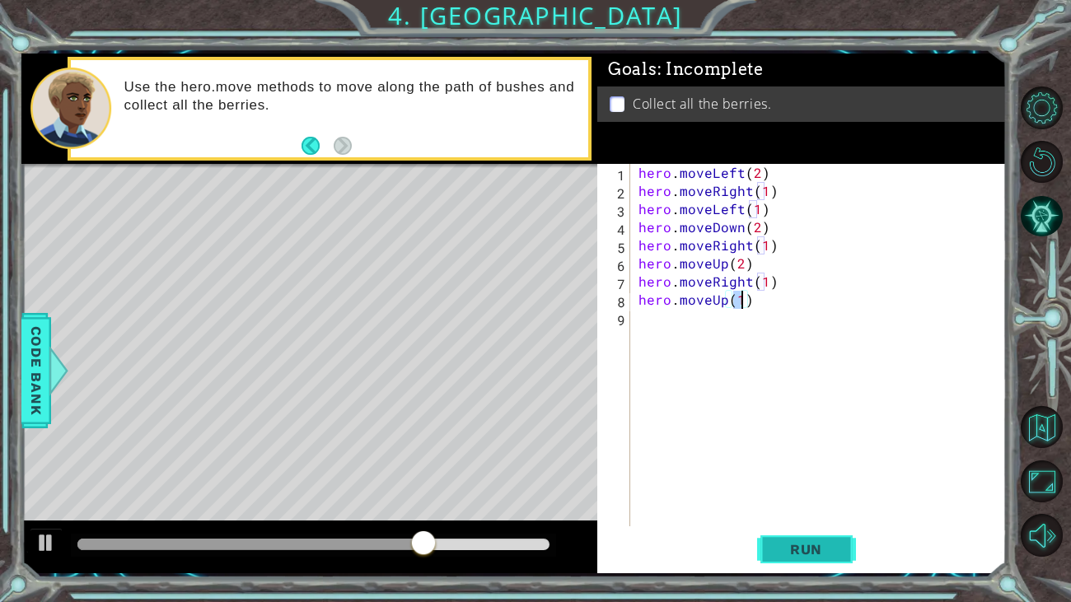
type textarea "hero.moveUp(1)"
click at [838, 545] on span "Run" at bounding box center [805, 549] width 65 height 16
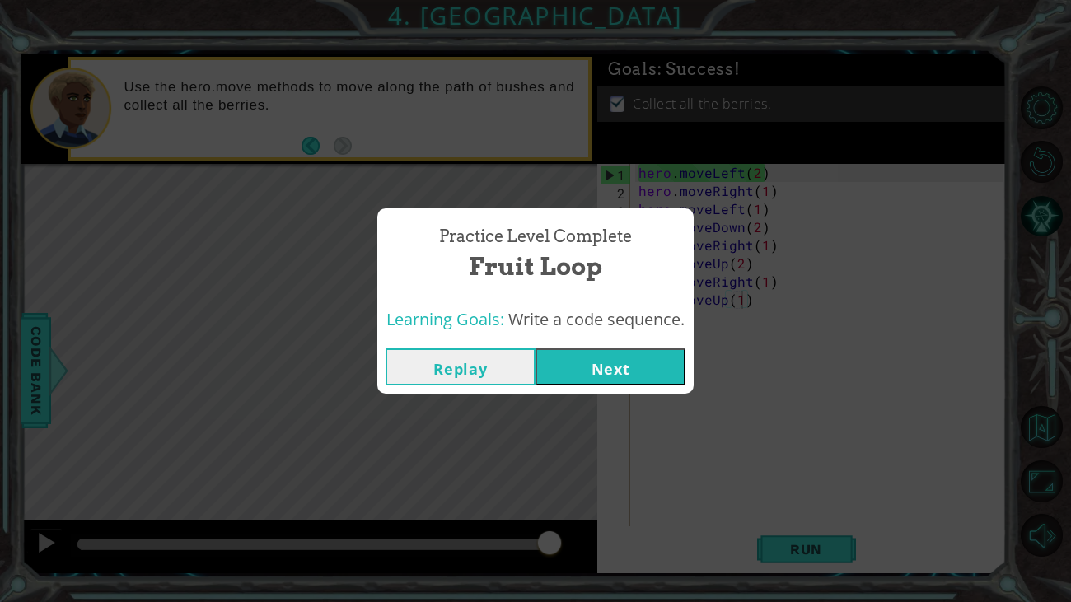
click at [649, 380] on button "Next" at bounding box center [610, 366] width 150 height 37
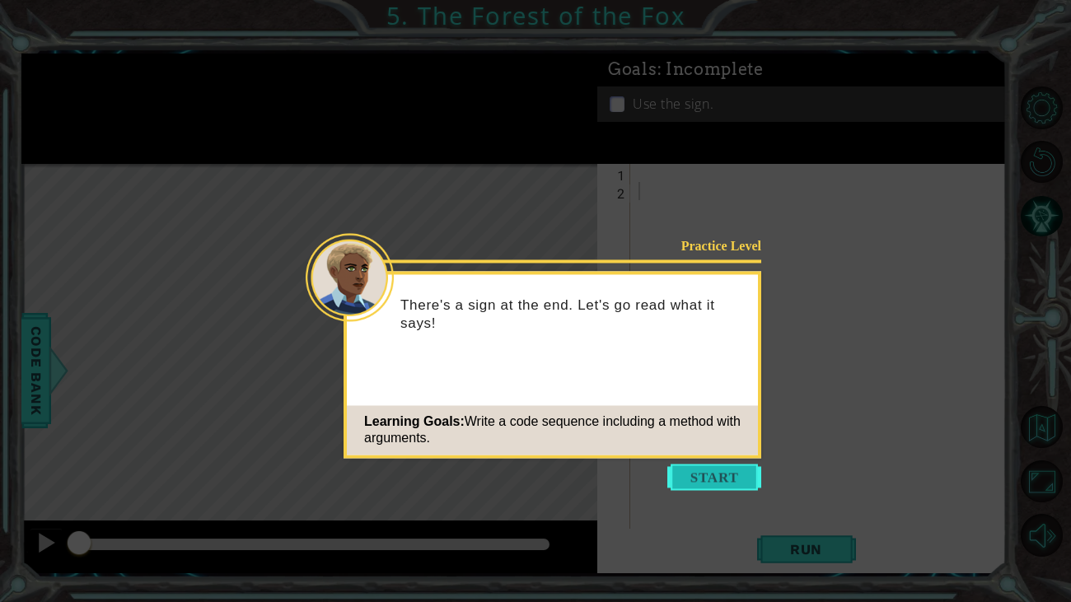
click at [733, 480] on button "Start" at bounding box center [714, 477] width 94 height 26
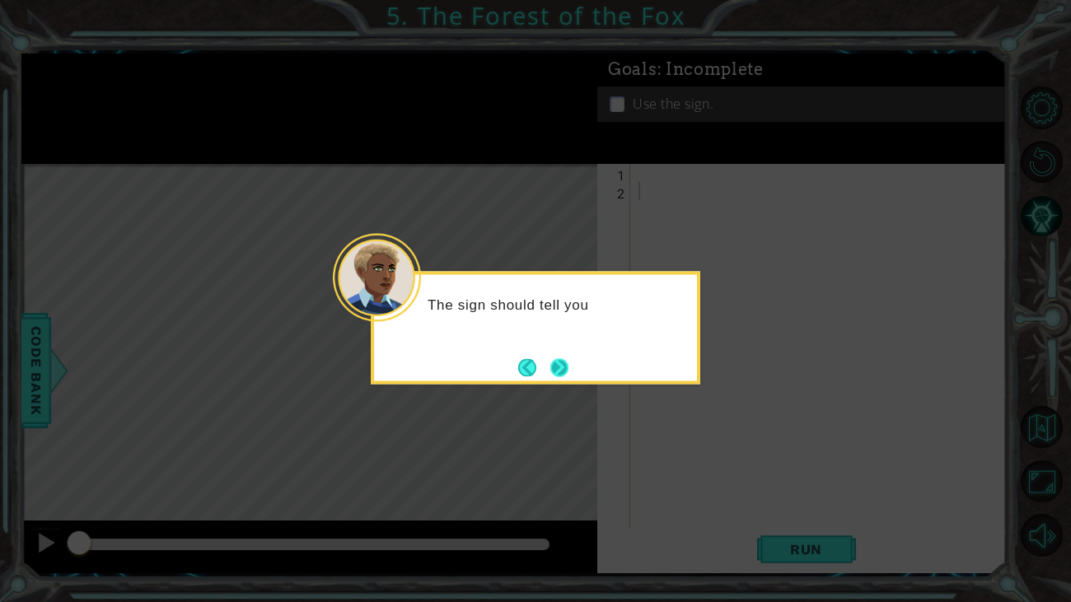
click at [562, 370] on button "Next" at bounding box center [559, 367] width 18 height 18
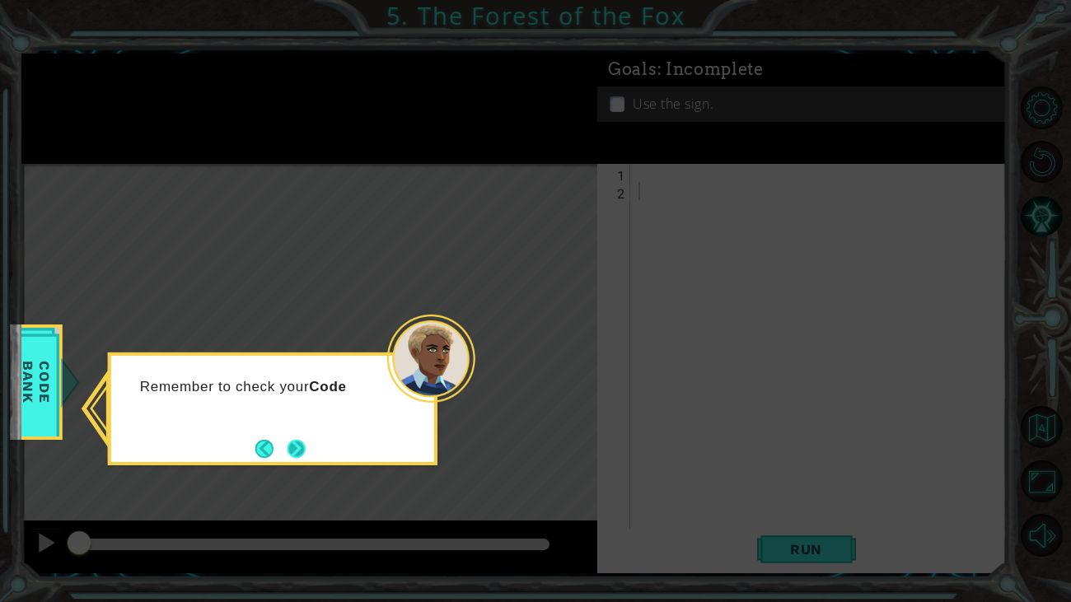
click at [302, 450] on button "Next" at bounding box center [296, 449] width 18 height 18
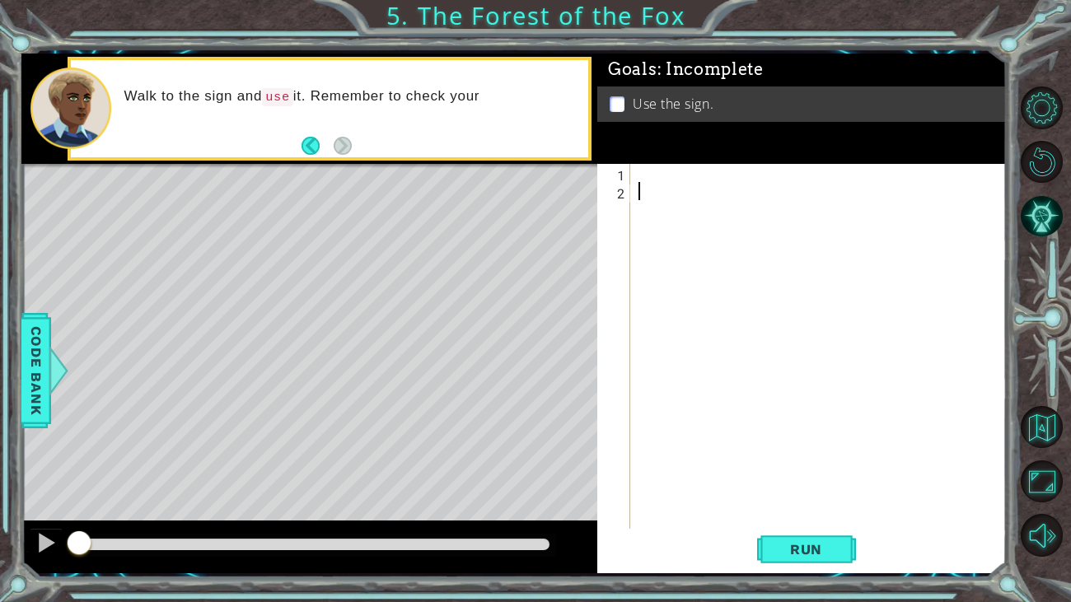
click at [651, 178] on div at bounding box center [823, 372] width 376 height 417
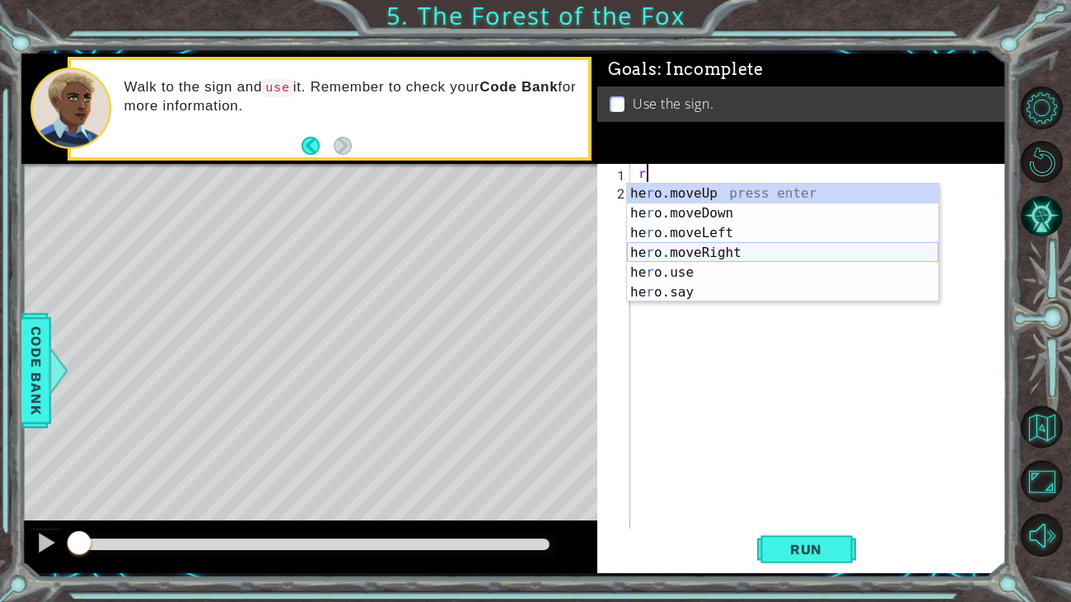
click at [712, 256] on div "he r o.moveUp press enter he r o.moveDown press enter he r o.moveLeft press ent…" at bounding box center [782, 263] width 311 height 158
type textarea "hero.moveRight(1)"
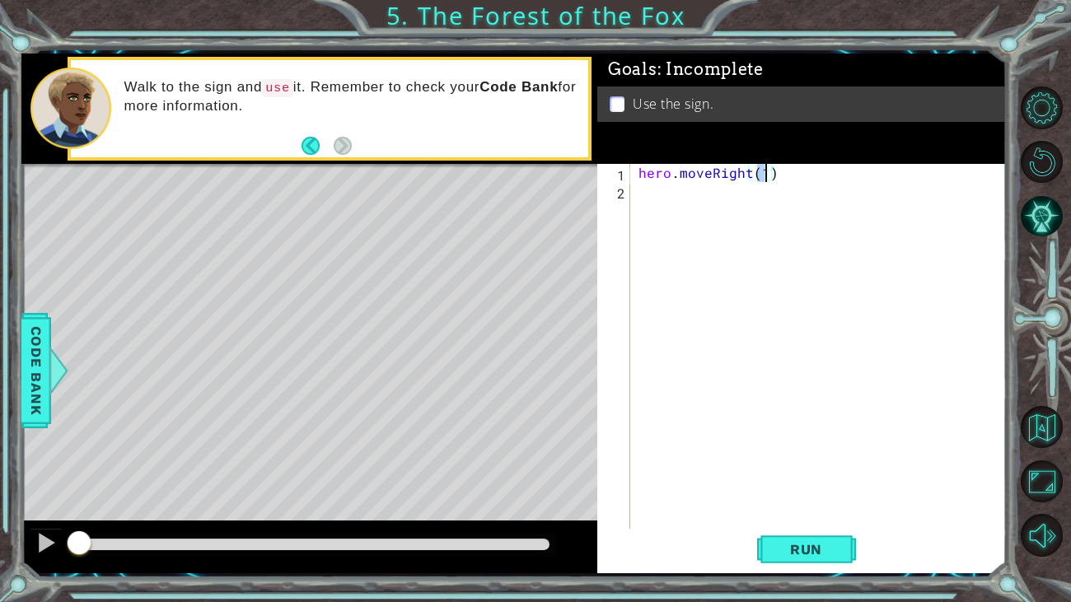
click at [653, 203] on div "hero . moveRight ( 1 )" at bounding box center [823, 372] width 376 height 417
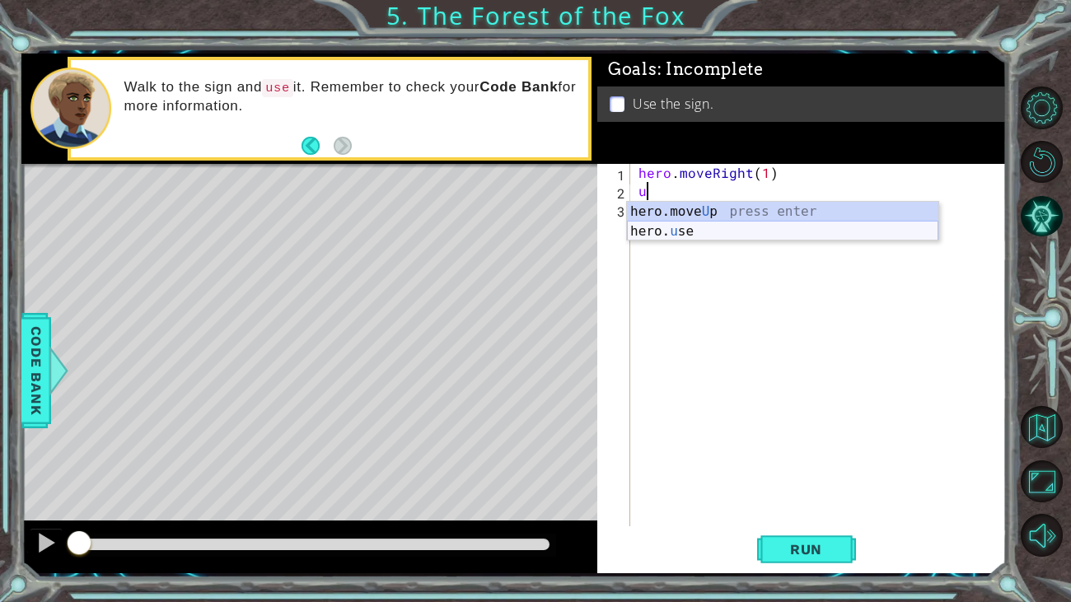
click at [676, 236] on div "hero.move U p press enter hero. u se press enter" at bounding box center [782, 241] width 311 height 79
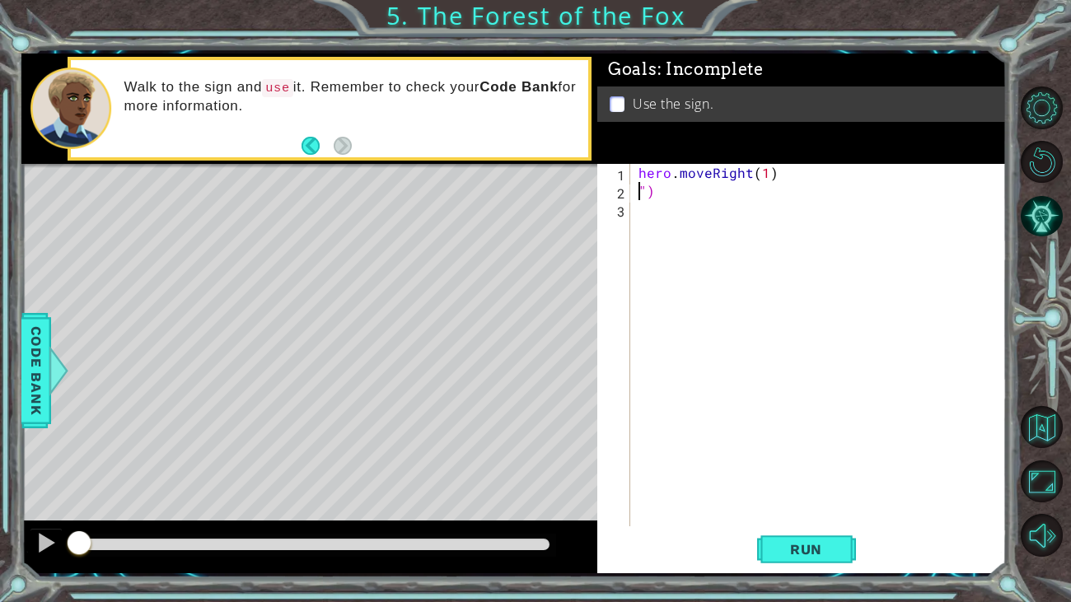
click at [684, 195] on div "hero . moveRight ( 1 ) ")" at bounding box center [823, 363] width 376 height 399
type textarea """
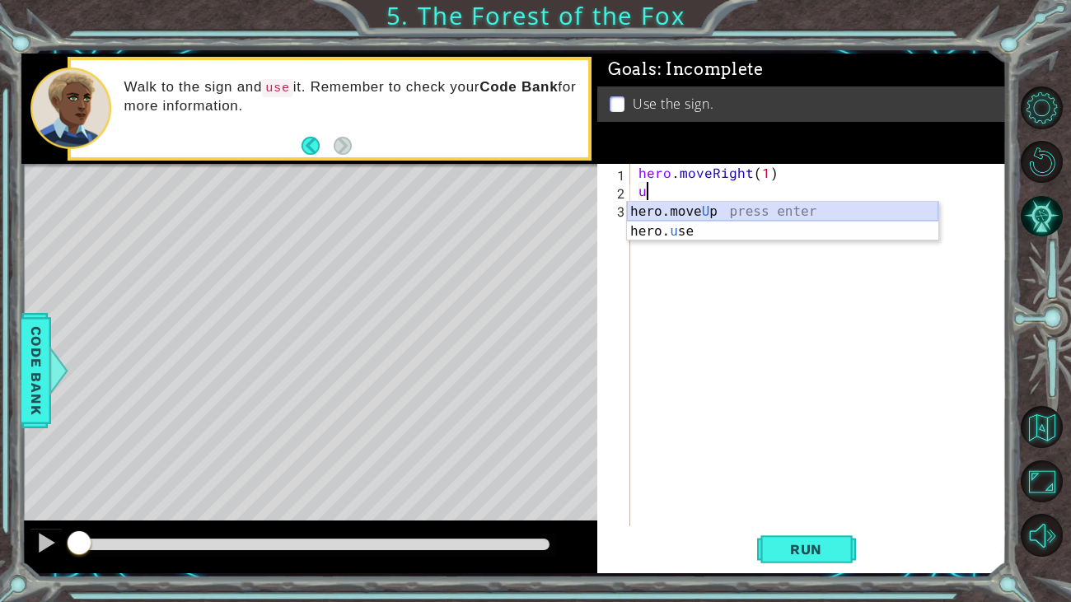
click at [701, 209] on div "hero.move U p press enter hero. u se press enter" at bounding box center [782, 241] width 311 height 79
type textarea "hero.moveUp(1)"
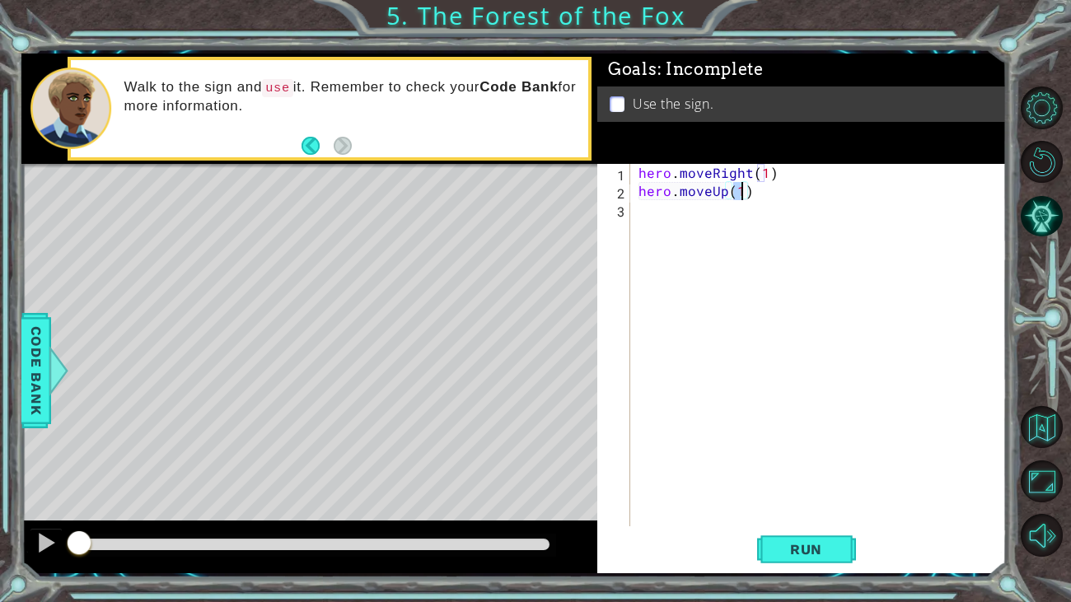
click at [670, 218] on div "hero . moveRight ( 1 ) hero . moveUp ( 1 )" at bounding box center [823, 363] width 376 height 399
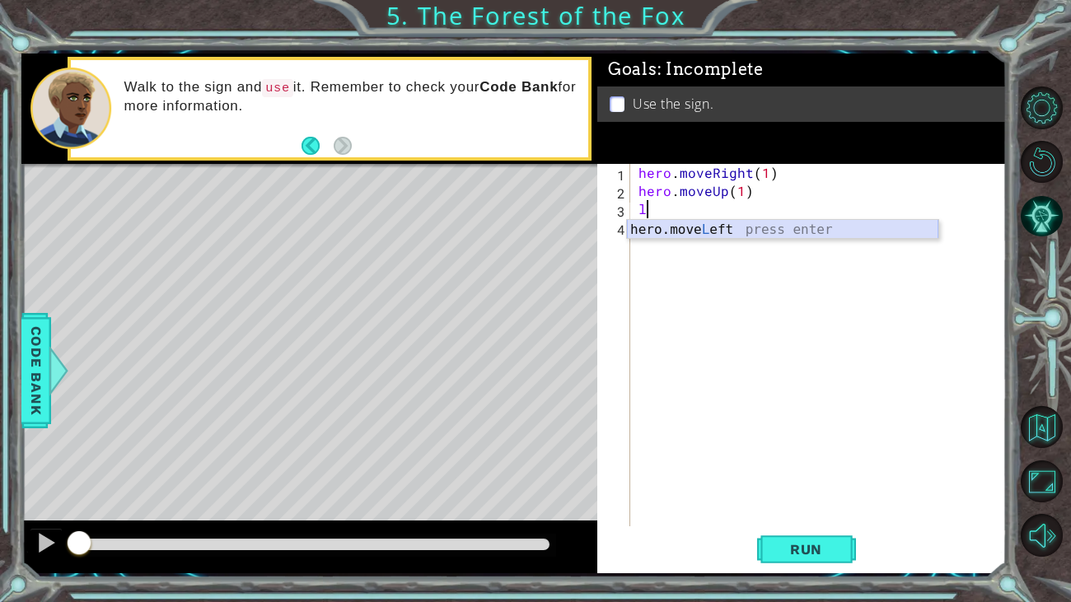
click at [678, 231] on div "hero.move L eft press enter" at bounding box center [782, 249] width 311 height 59
type textarea "hero.moveLeft(1)"
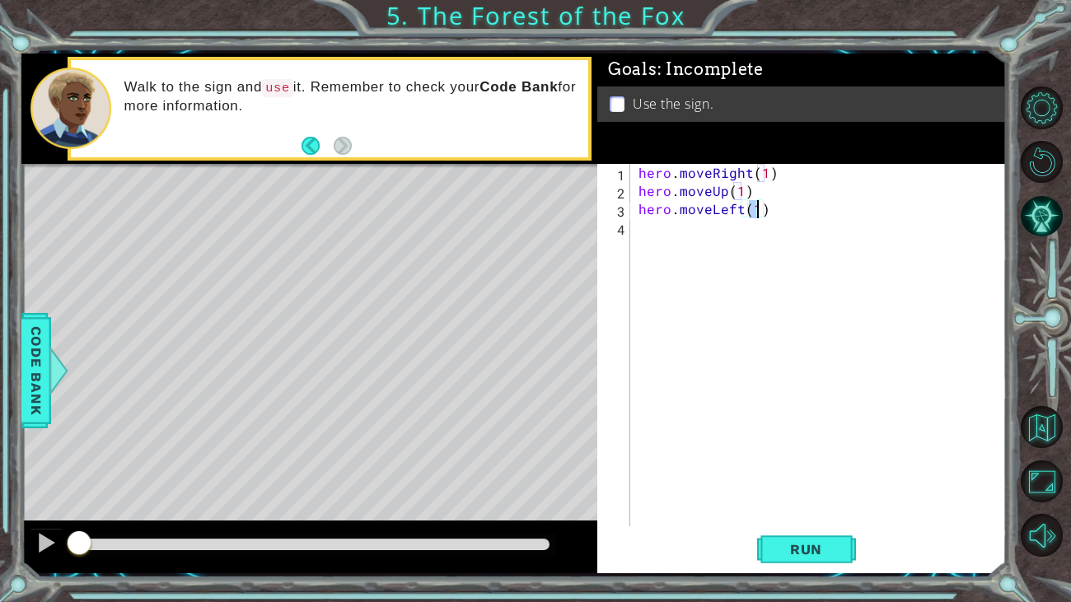
click at [659, 227] on div "hero . moveRight ( 1 ) hero . moveUp ( 1 ) hero . moveLeft ( 1 )" at bounding box center [823, 363] width 376 height 399
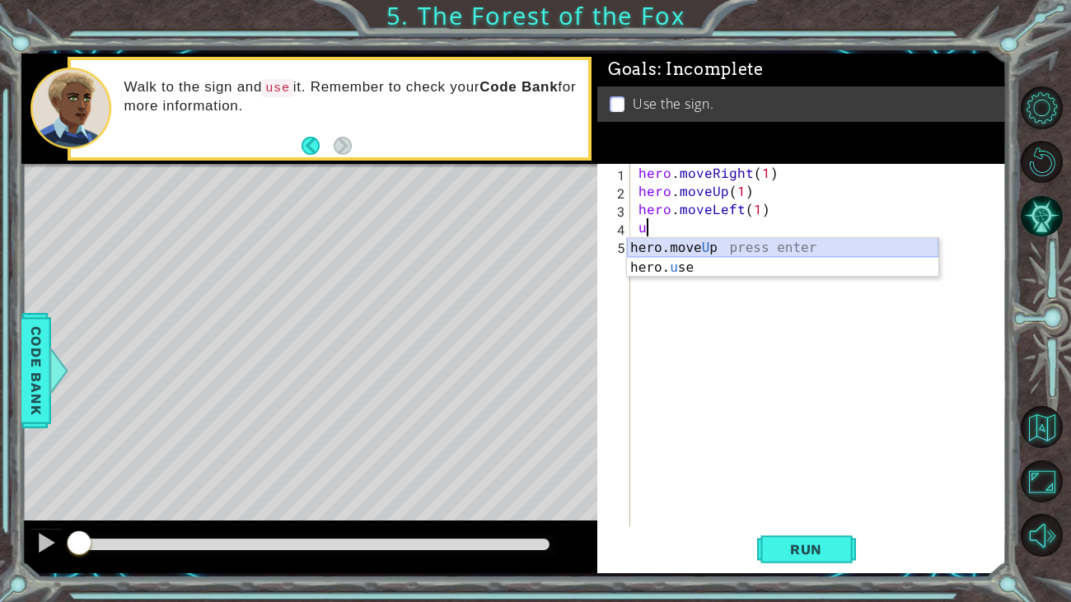
click at [697, 246] on div "hero.move U p press enter hero. u se press enter" at bounding box center [782, 277] width 311 height 79
type textarea "hero.moveUp(1)"
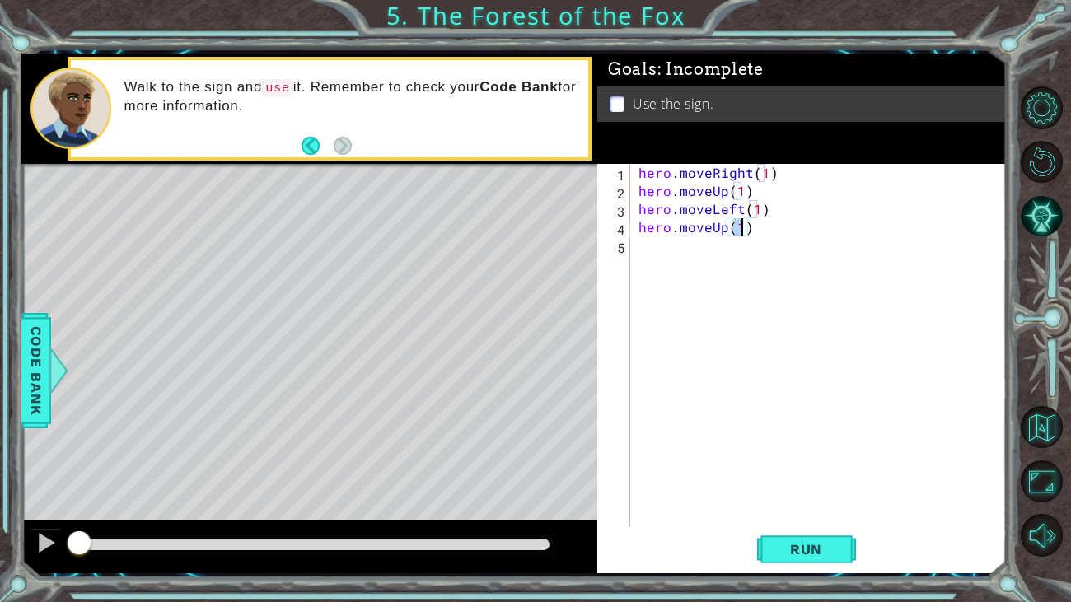
click at [664, 240] on div "hero . moveRight ( 1 ) hero . moveUp ( 1 ) hero . moveLeft ( 1 ) hero . moveUp …" at bounding box center [823, 363] width 376 height 399
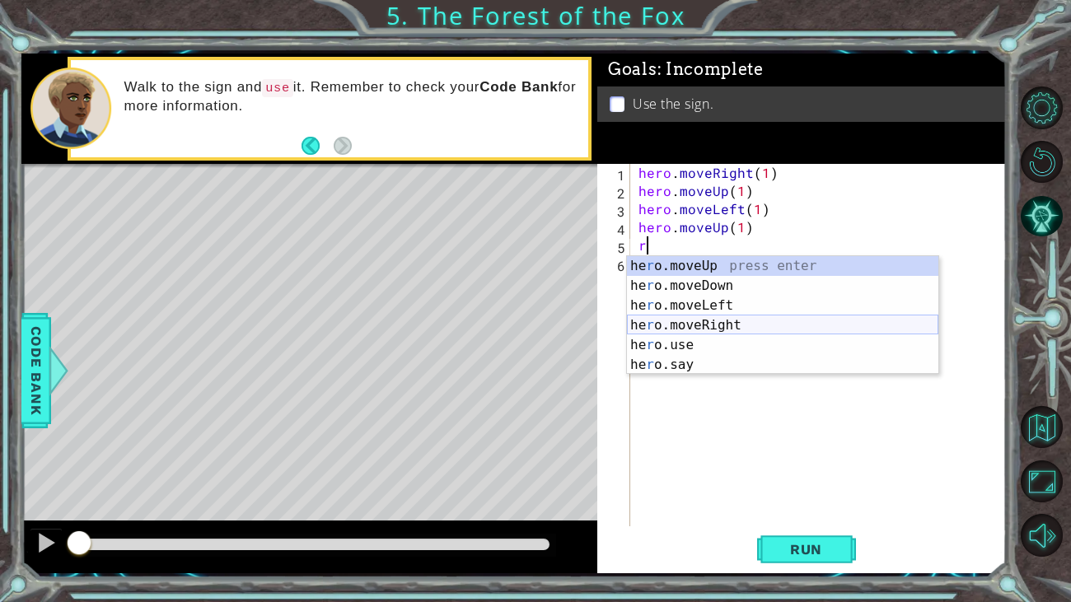
click at [743, 325] on div "he r o.moveUp press enter he r o.moveDown press enter he r o.moveLeft press ent…" at bounding box center [782, 335] width 311 height 158
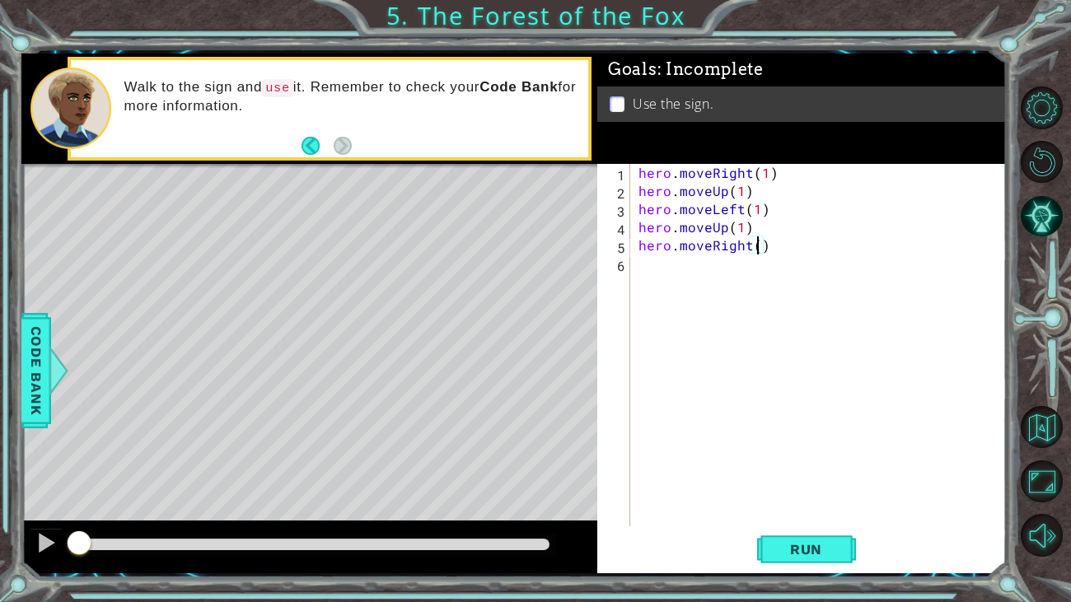
type textarea "hero.moveRight(2)"
click at [646, 269] on div "hero . moveRight ( 1 ) hero . moveUp ( 1 ) hero . moveLeft ( 1 ) hero . moveUp …" at bounding box center [823, 363] width 376 height 399
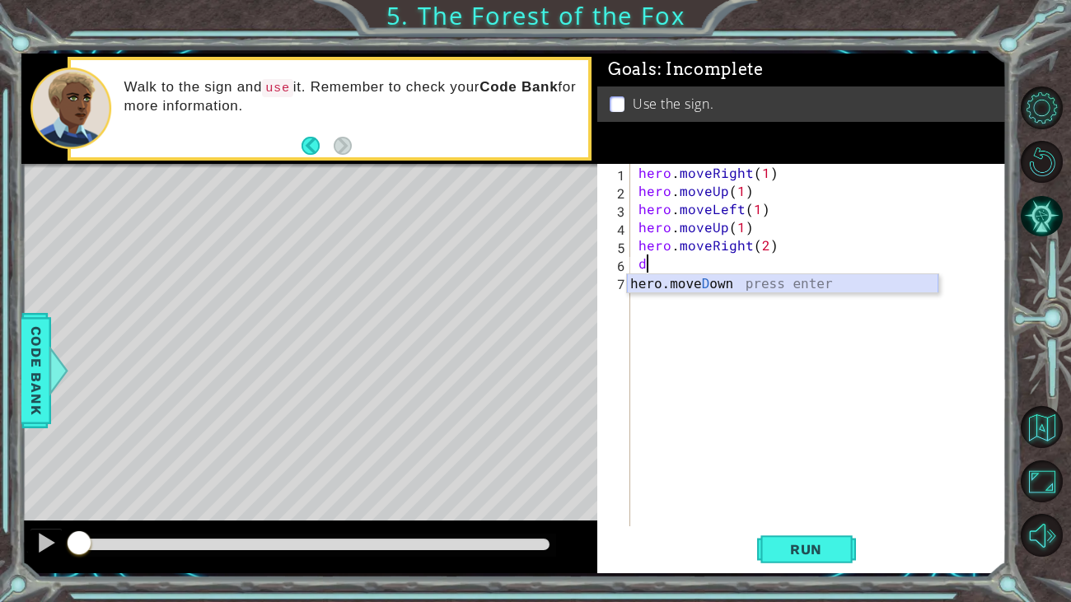
click at [677, 282] on div "hero.move D own press enter" at bounding box center [782, 303] width 311 height 59
type textarea "hero.moveDown(1)"
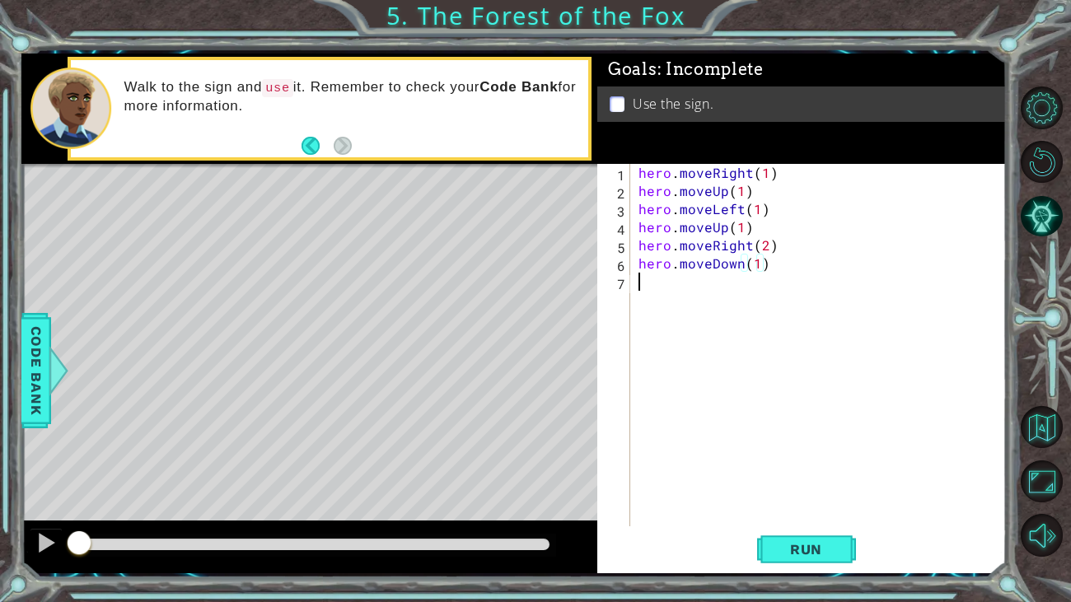
click at [650, 282] on div "hero . moveRight ( 1 ) hero . moveUp ( 1 ) hero . moveLeft ( 1 ) hero . moveUp …" at bounding box center [823, 363] width 376 height 399
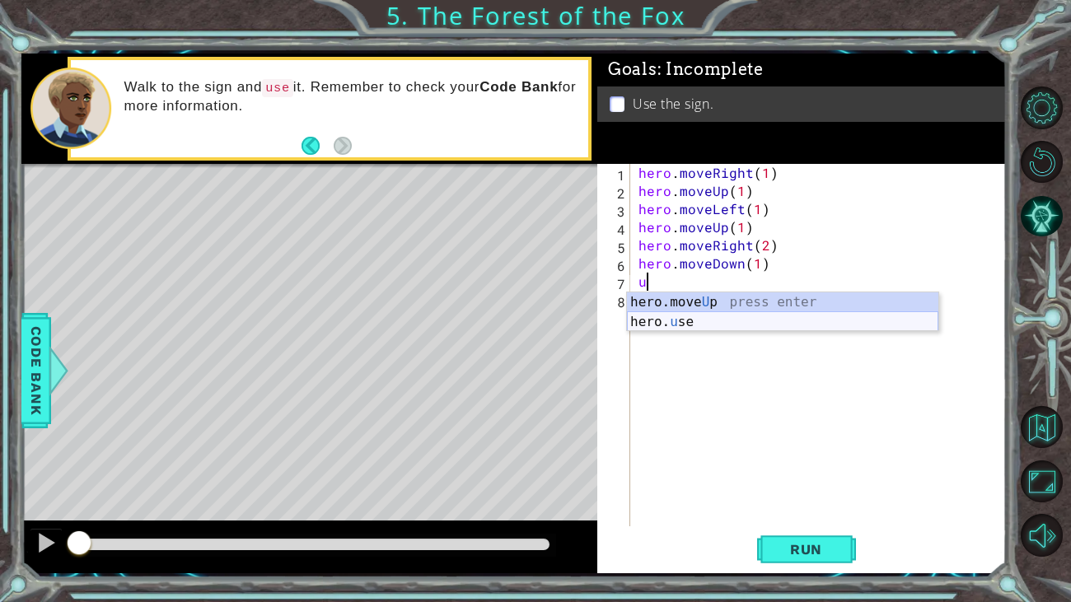
click at [686, 320] on div "hero.move U p press enter hero. u se press enter" at bounding box center [782, 331] width 311 height 79
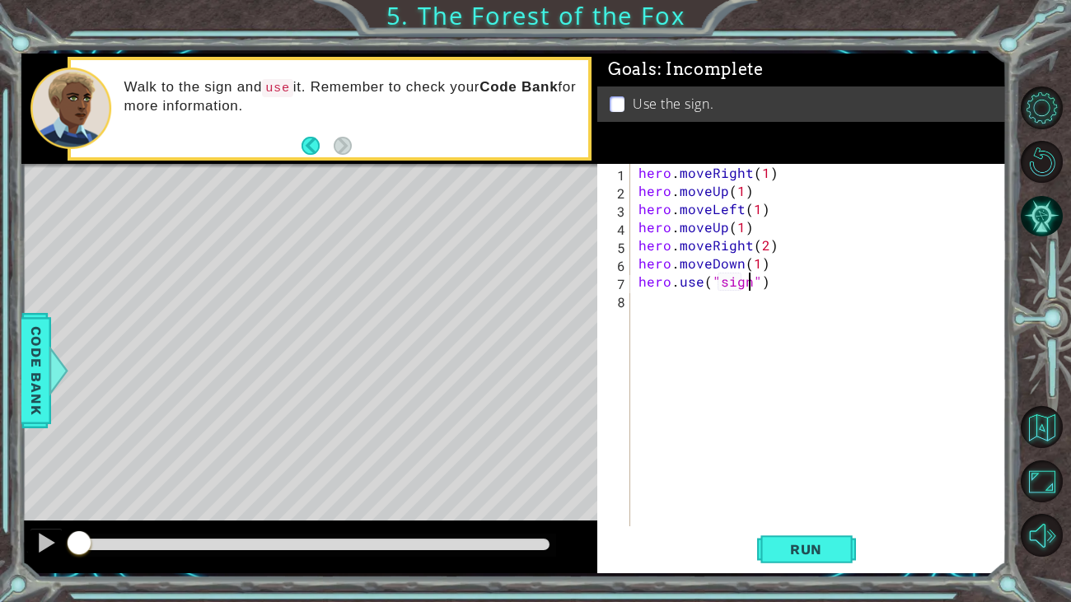
scroll to position [0, 7]
type textarea "hero.use("sign")"
click at [800, 558] on button "Run" at bounding box center [806, 549] width 99 height 41
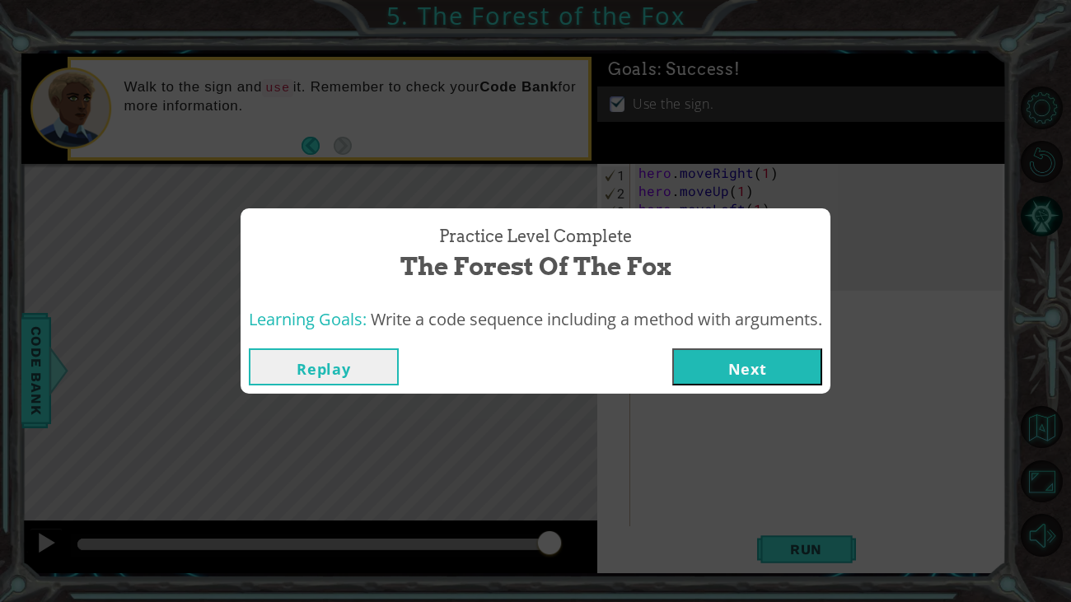
click at [795, 370] on button "Next" at bounding box center [747, 366] width 150 height 37
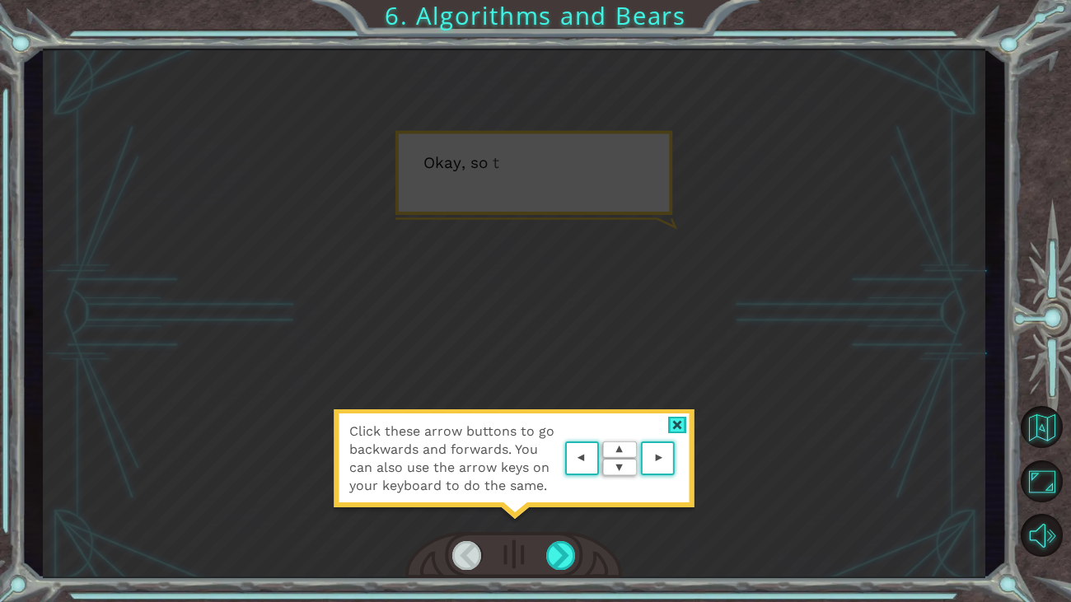
click at [660, 336] on div "Click these arrow buttons to go backwards and forwards. You can also use the ar…" at bounding box center [514, 314] width 942 height 530
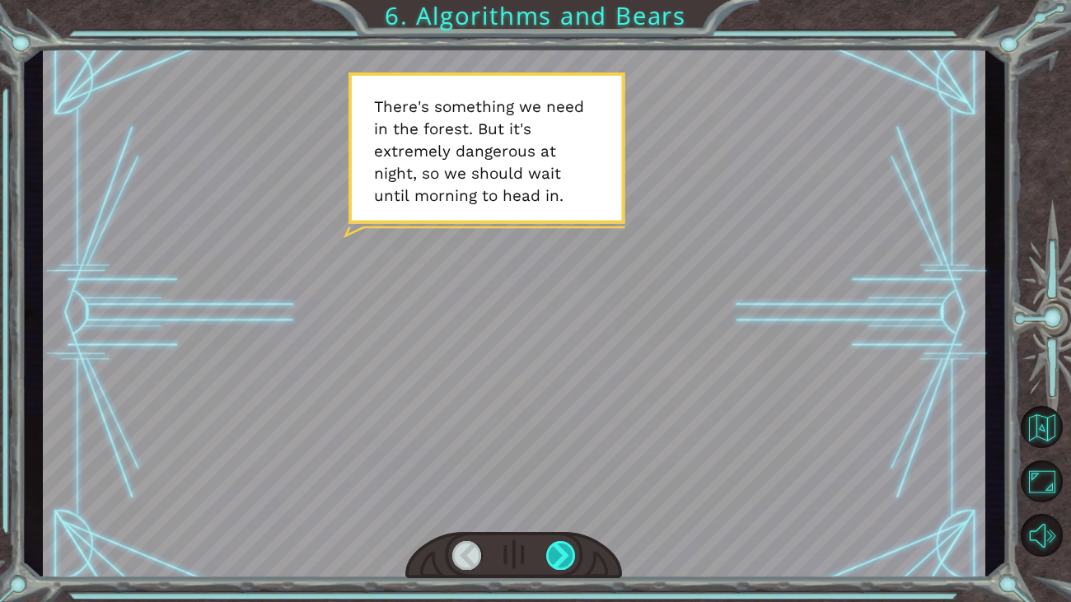
click at [564, 561] on div at bounding box center [561, 555] width 30 height 29
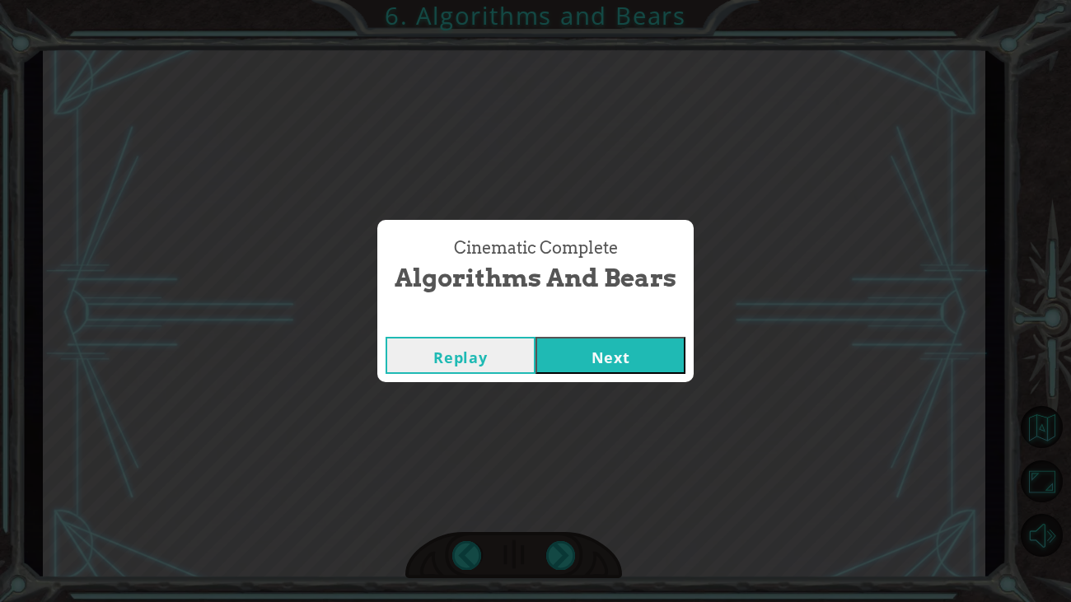
click at [659, 367] on button "Next" at bounding box center [610, 355] width 150 height 37
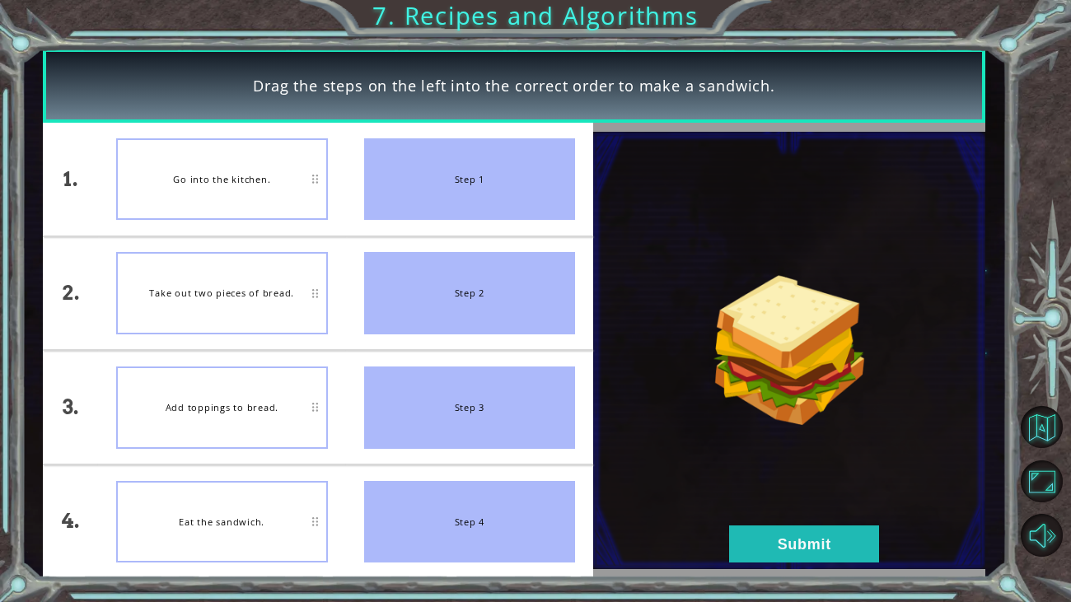
click at [287, 413] on div "Add toppings to bread." at bounding box center [222, 407] width 212 height 82
click at [838, 559] on button "Submit" at bounding box center [804, 543] width 150 height 37
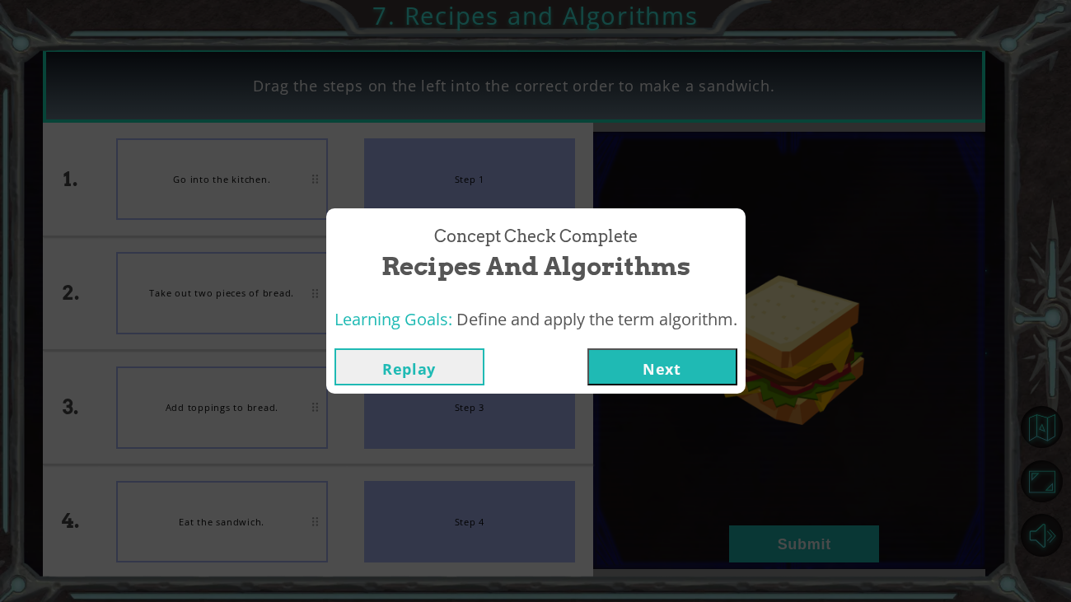
click at [704, 383] on button "Next" at bounding box center [662, 366] width 150 height 37
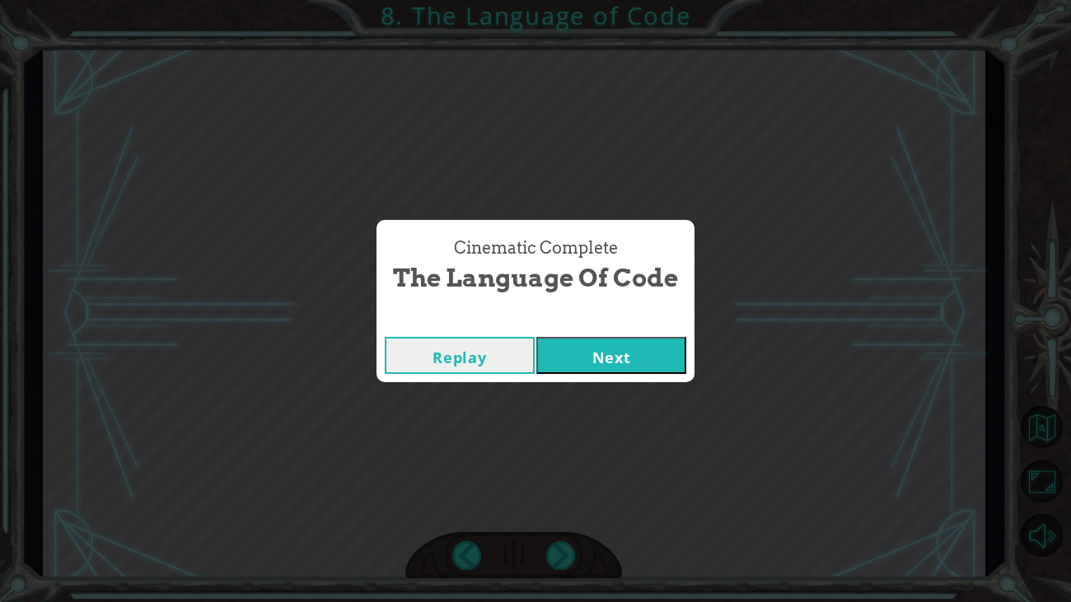
click at [622, 349] on button "Next" at bounding box center [611, 355] width 150 height 37
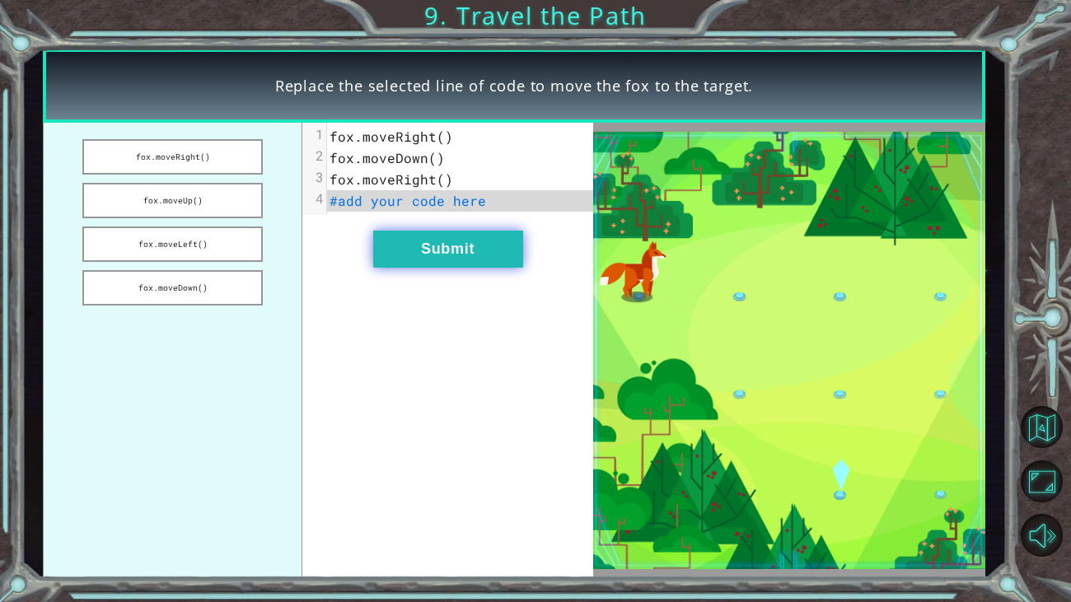
click at [415, 263] on button "Submit" at bounding box center [448, 249] width 150 height 37
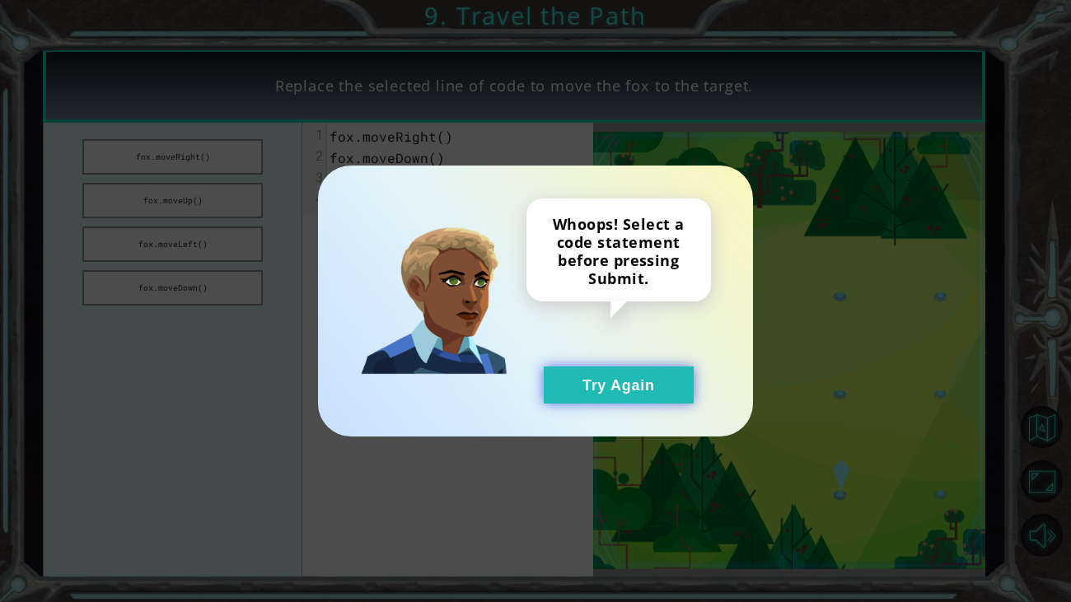
click at [597, 382] on button "Try Again" at bounding box center [619, 384] width 150 height 37
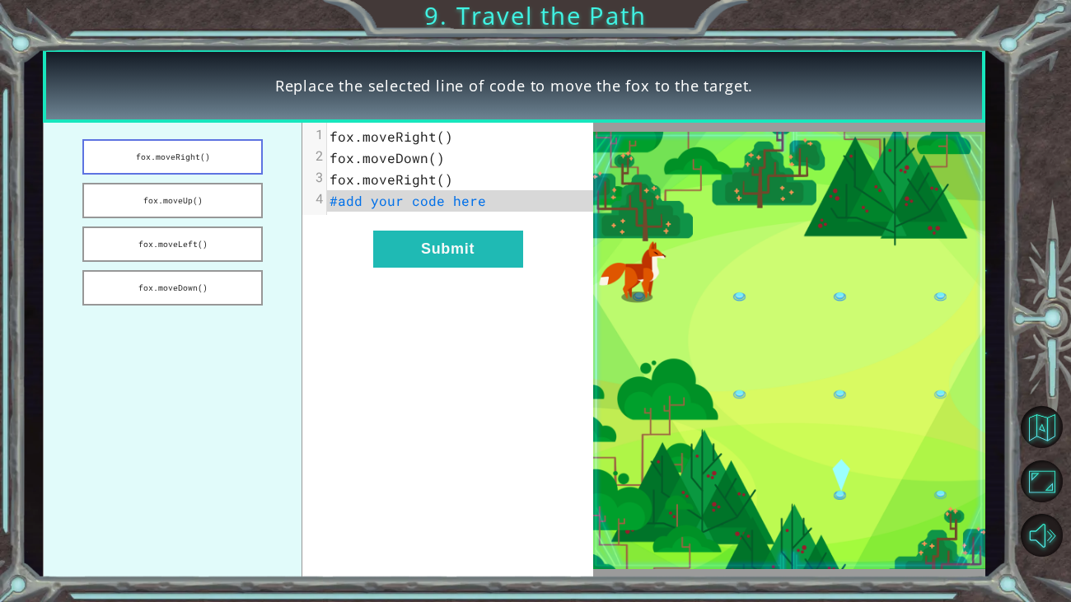
click at [234, 169] on button "fox.moveRight()" at bounding box center [172, 156] width 180 height 35
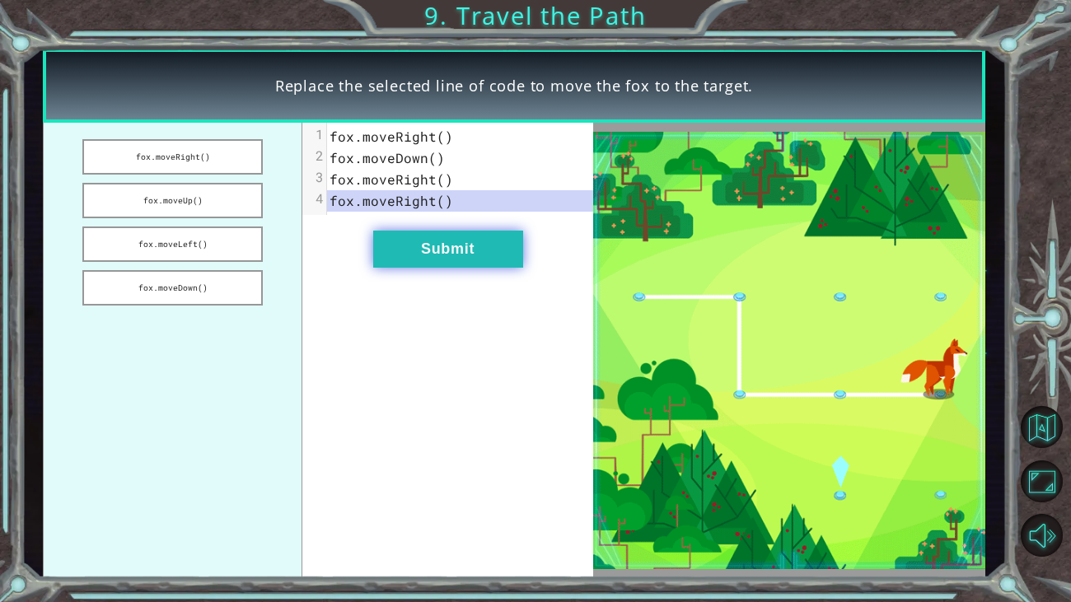
click at [469, 254] on button "Submit" at bounding box center [448, 249] width 150 height 37
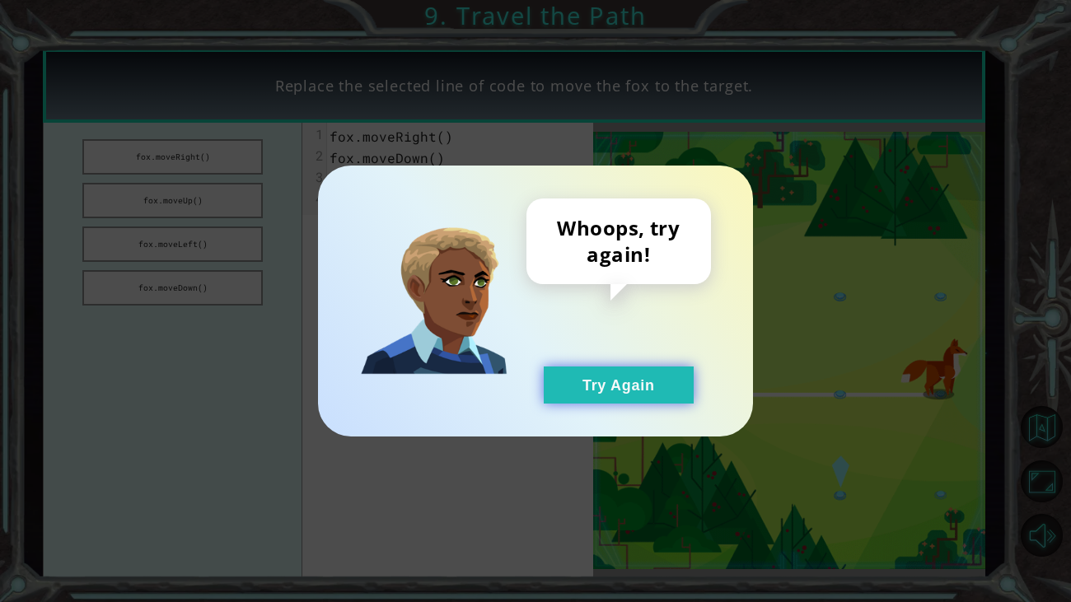
click at [609, 387] on button "Try Again" at bounding box center [619, 384] width 150 height 37
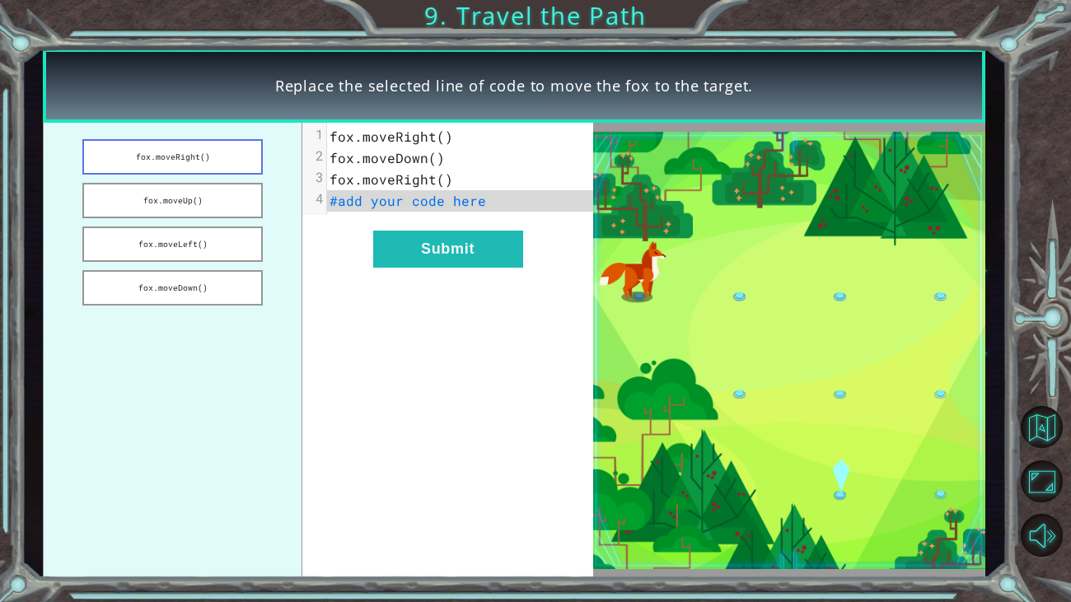
click at [237, 170] on button "fox.moveRight()" at bounding box center [172, 156] width 180 height 35
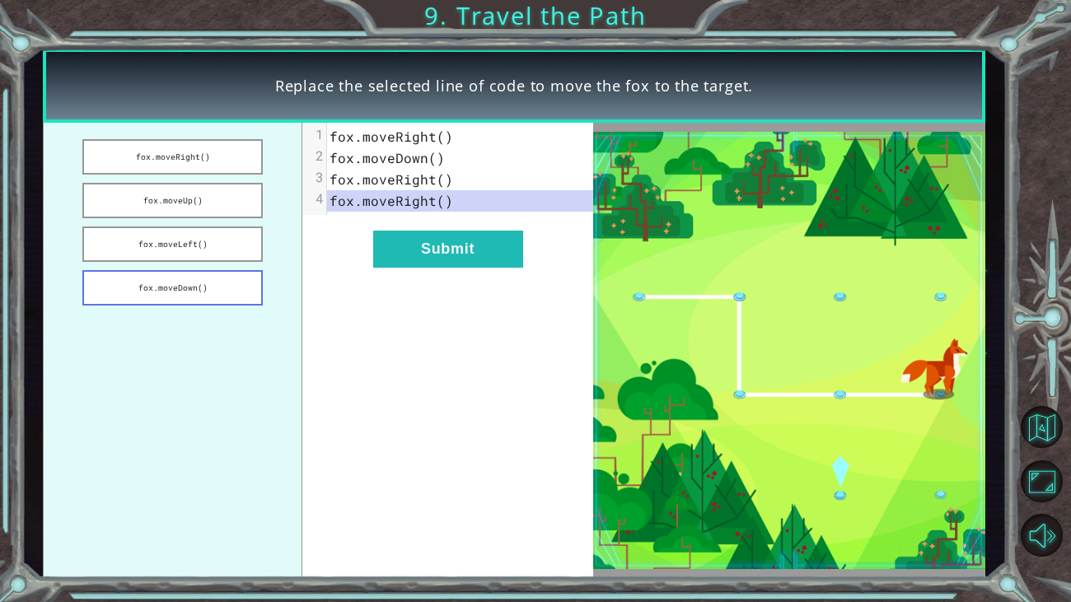
click at [241, 290] on button "fox.moveDown()" at bounding box center [172, 287] width 180 height 35
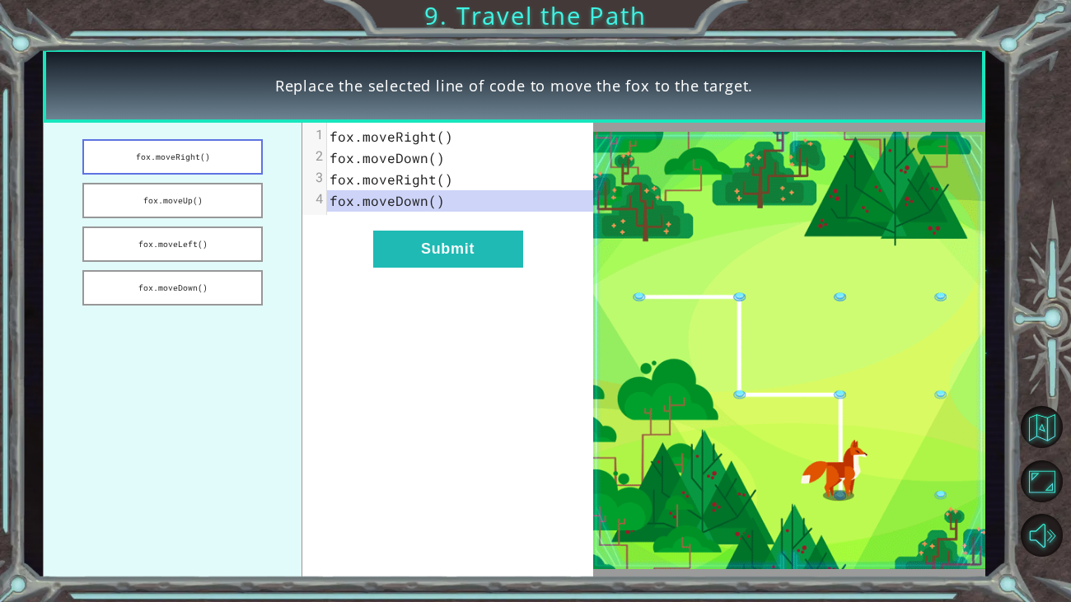
click at [233, 161] on button "fox.moveRight()" at bounding box center [172, 156] width 180 height 35
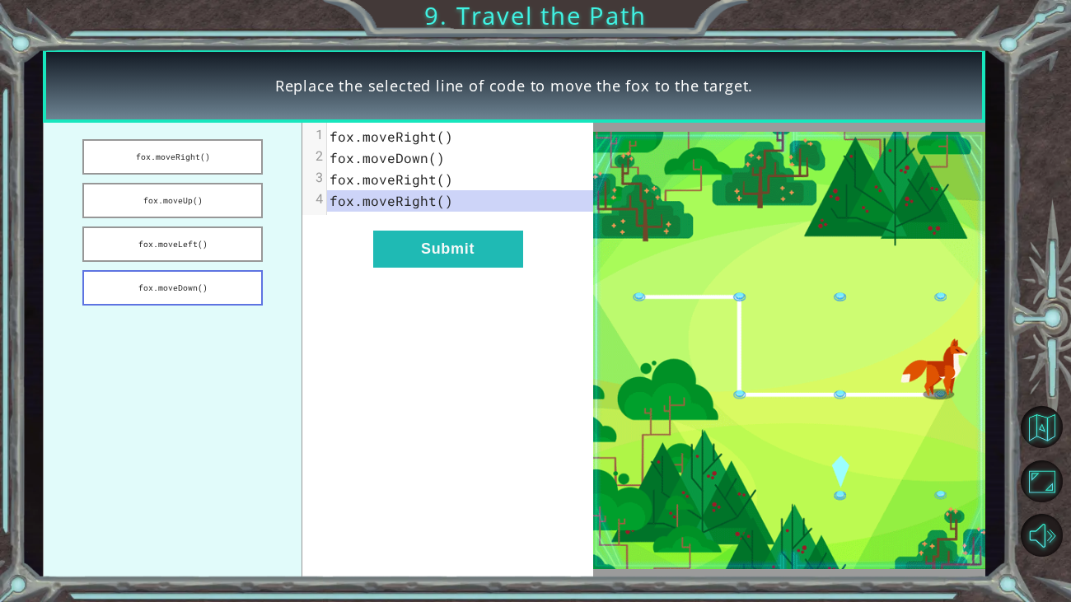
click at [220, 290] on button "fox.moveDown()" at bounding box center [172, 287] width 180 height 35
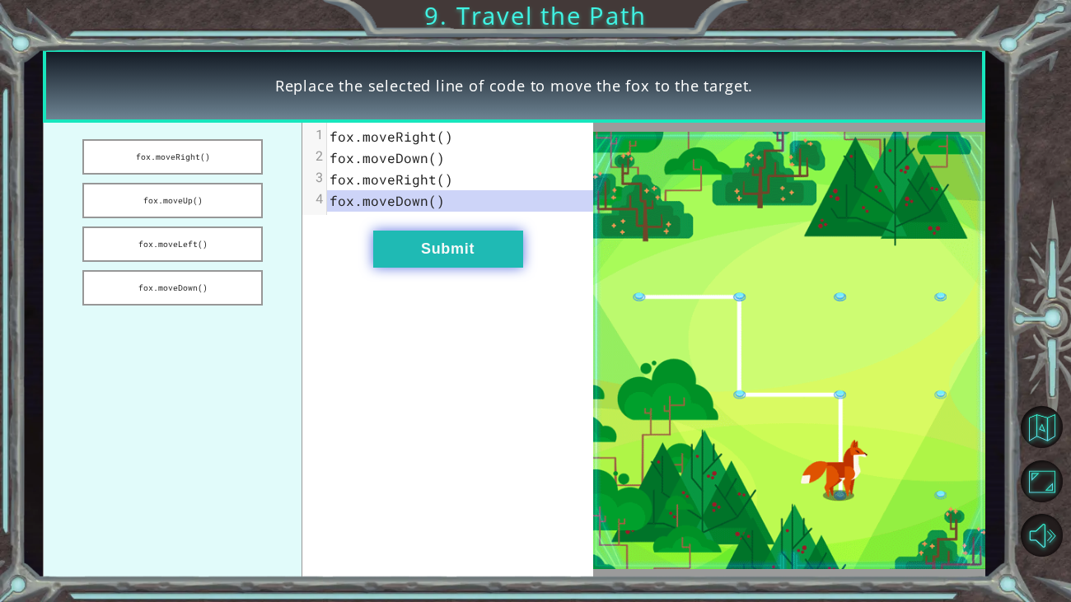
click at [463, 236] on button "Submit" at bounding box center [448, 249] width 150 height 37
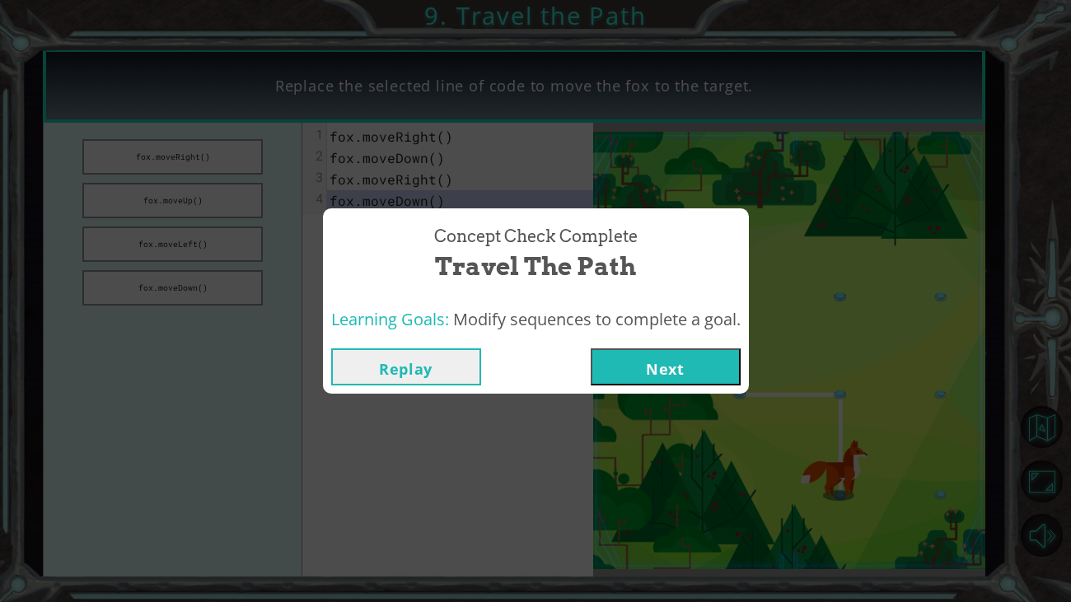
click at [726, 372] on button "Next" at bounding box center [665, 366] width 150 height 37
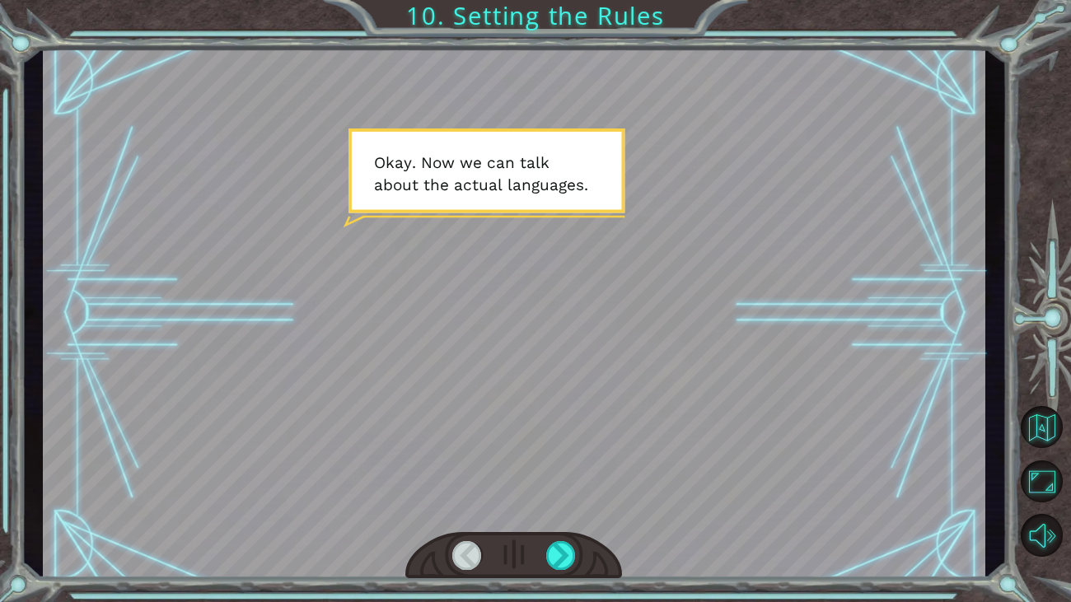
click at [526, 107] on div at bounding box center [514, 314] width 942 height 530
